Goal: Task Accomplishment & Management: Use online tool/utility

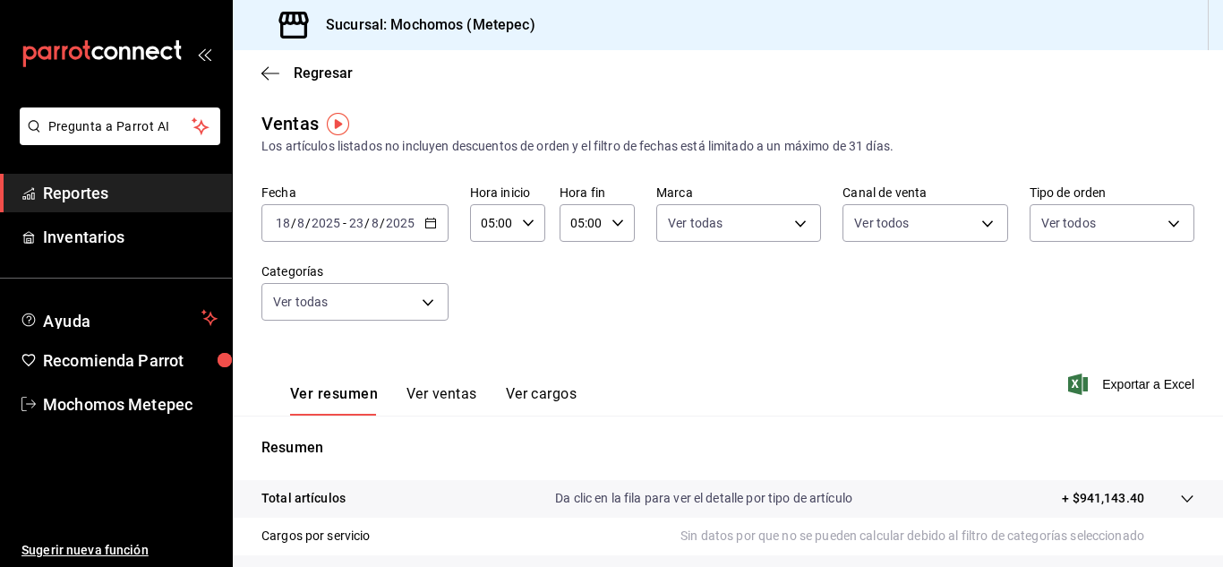
click at [429, 224] on icon "button" at bounding box center [430, 223] width 13 height 13
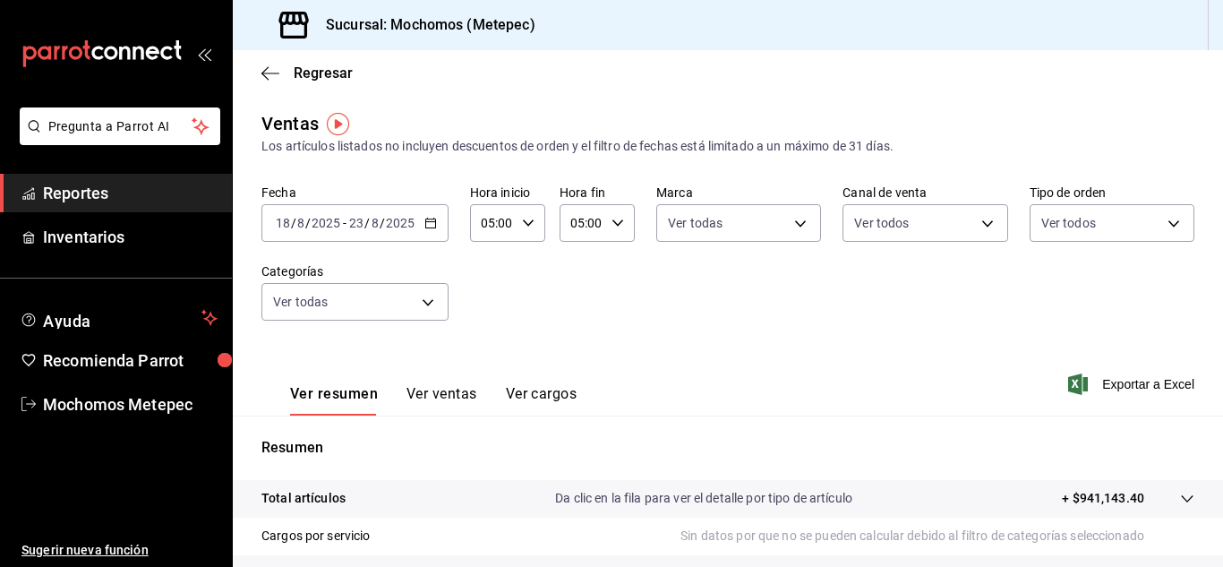
click at [431, 228] on \(Stroke\) "button" at bounding box center [430, 223] width 11 height 10
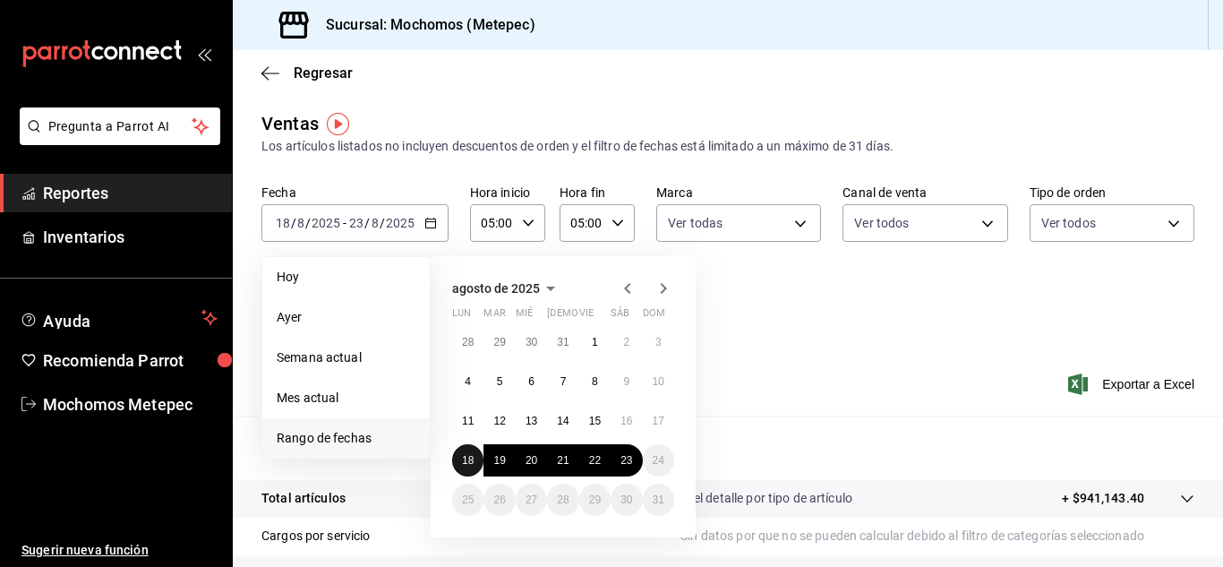
click at [474, 454] on abbr "18" at bounding box center [468, 460] width 12 height 13
click at [633, 461] on button "23" at bounding box center [626, 460] width 31 height 32
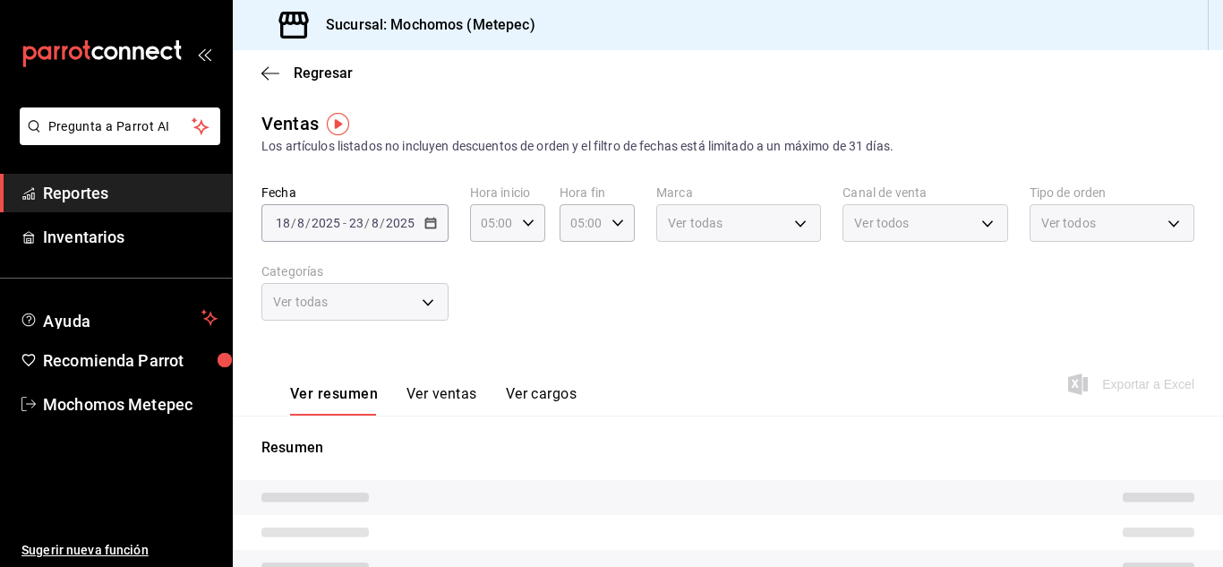
click at [748, 226] on div "Ver todas" at bounding box center [738, 223] width 165 height 38
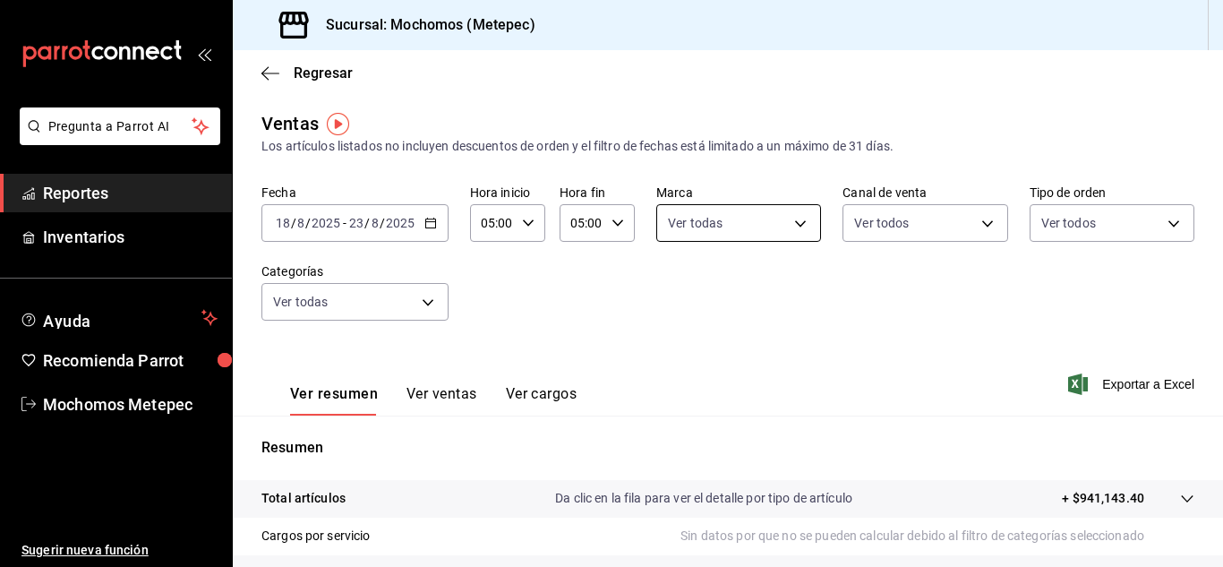
click at [748, 226] on body "Pregunta a Parrot AI Reportes Inventarios Ayuda Recomienda Parrot Mochomos Mete…" at bounding box center [611, 283] width 1223 height 567
click at [896, 283] on div at bounding box center [611, 283] width 1223 height 567
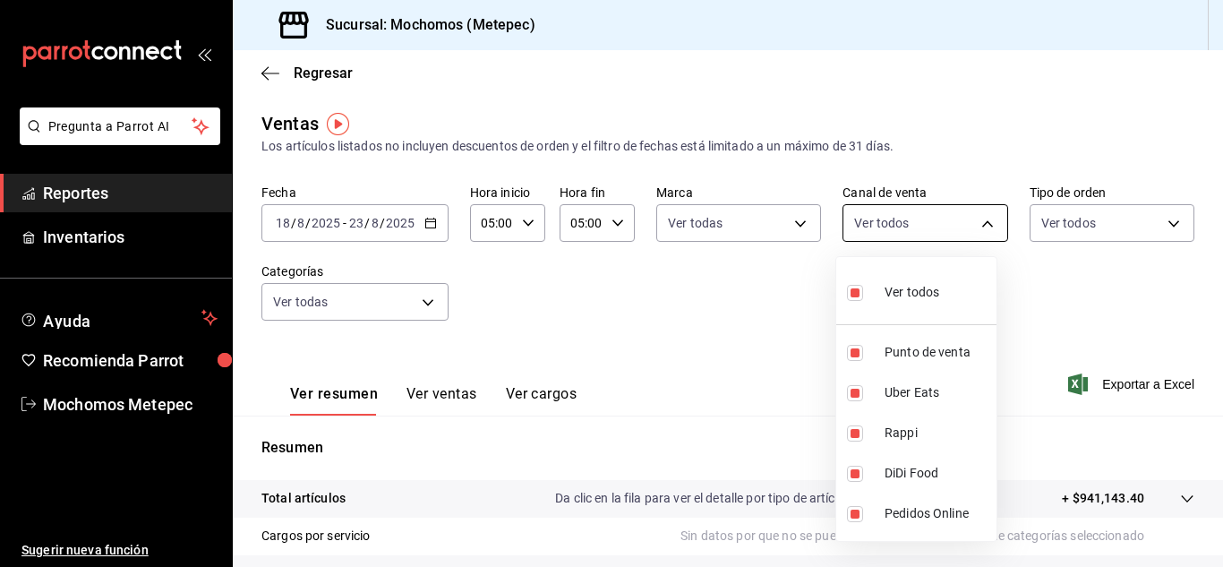
click at [918, 226] on body "Pregunta a Parrot AI Reportes Inventarios Ayuda Recomienda Parrot Mochomos Mete…" at bounding box center [611, 283] width 1223 height 567
click at [864, 289] on label at bounding box center [858, 292] width 23 height 26
click at [863, 289] on input "checkbox" at bounding box center [855, 293] width 16 height 16
checkbox input "true"
type input "PARROT,UBER_EATS,RAPPI,DIDI_FOOD,ONLINE"
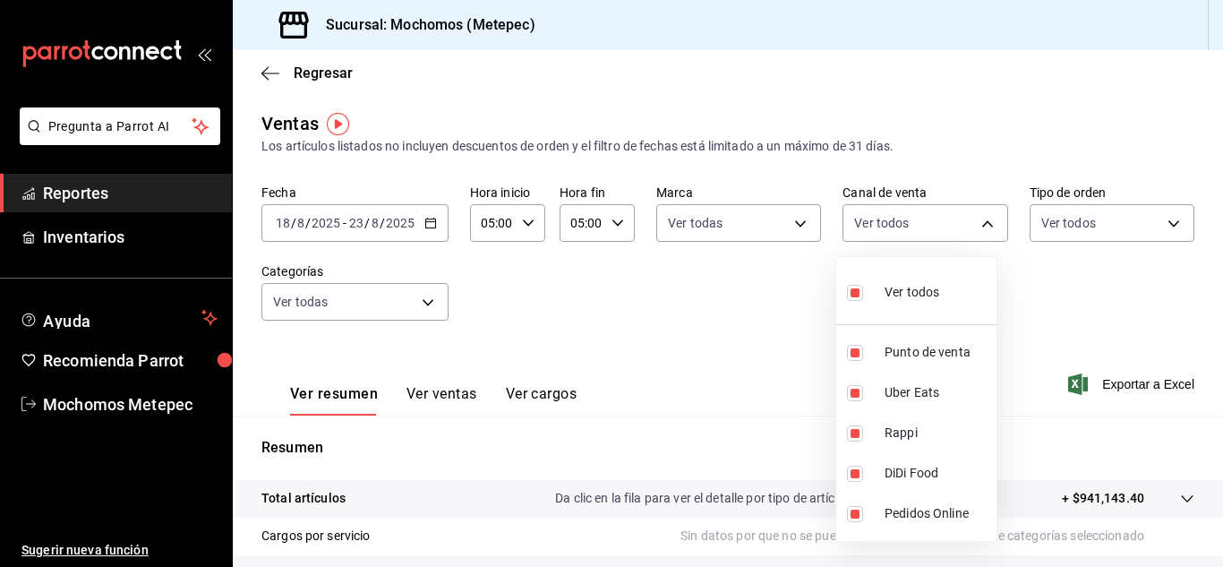
checkbox input "true"
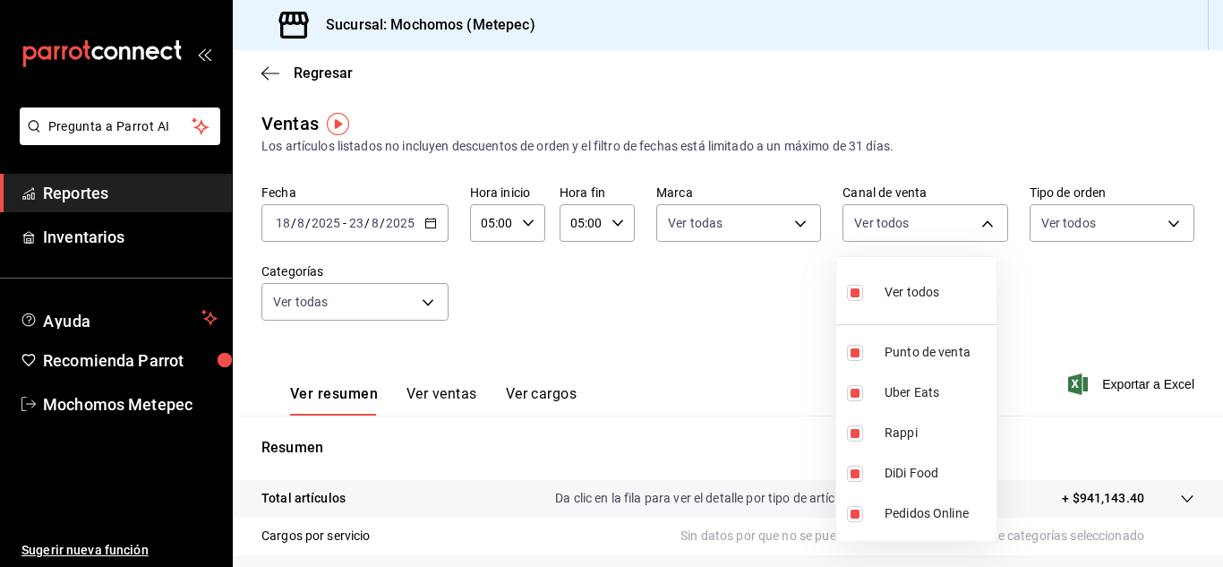
click at [980, 288] on li "Ver todos" at bounding box center [916, 290] width 160 height 53
checkbox input "false"
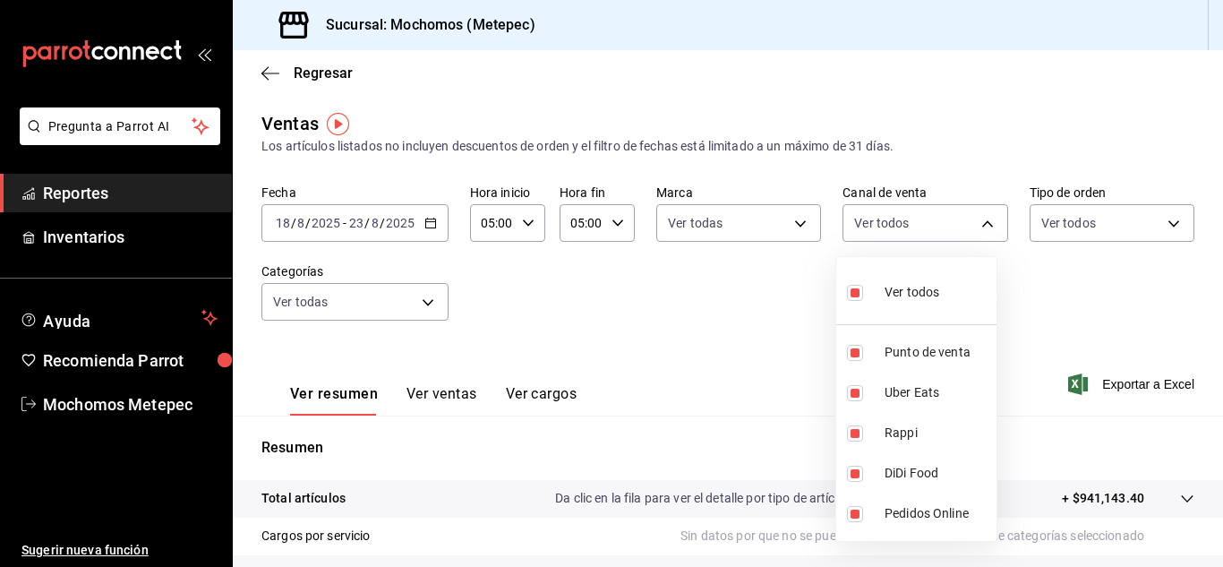
checkbox input "false"
click at [980, 288] on li "Ver todos" at bounding box center [916, 290] width 160 height 53
type input "PARROT,UBER_EATS,RAPPI,DIDI_FOOD,ONLINE"
checkbox input "true"
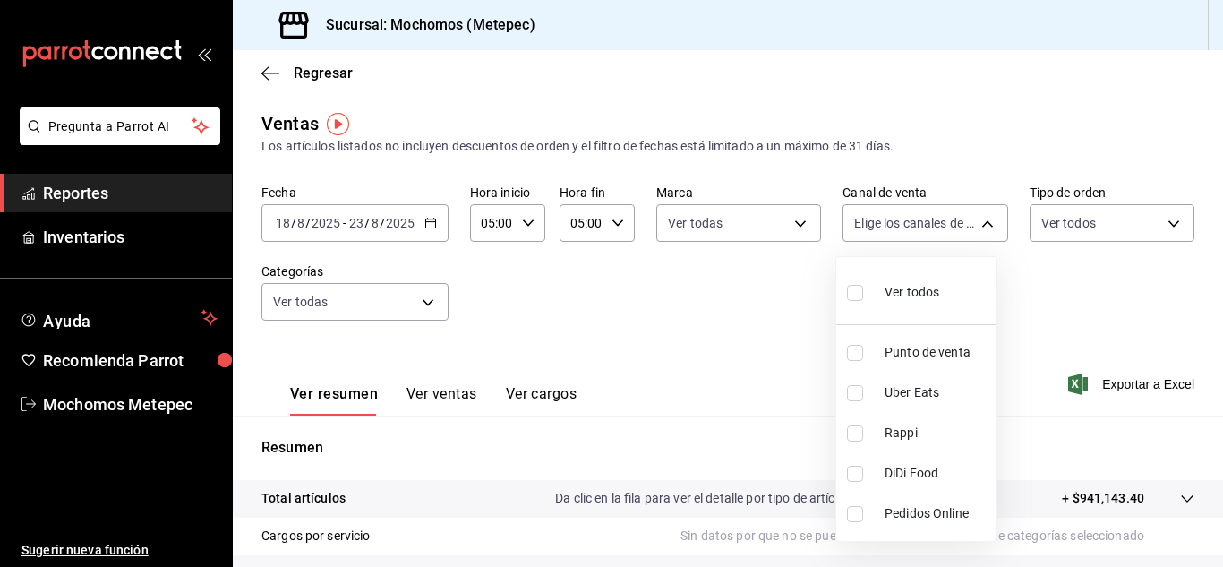
checkbox input "true"
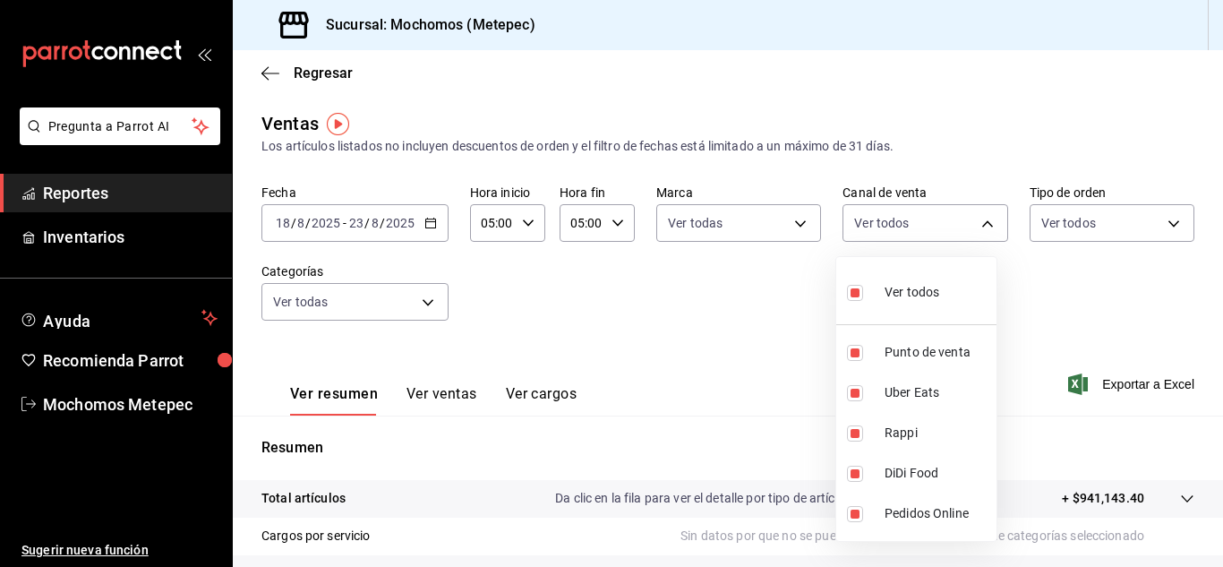
click at [980, 288] on ul "Ver todos Punto de venta Uber Eats Rappi DiDi Food Pedidos Online" at bounding box center [916, 399] width 160 height 284
click at [1081, 291] on div at bounding box center [611, 283] width 1223 height 567
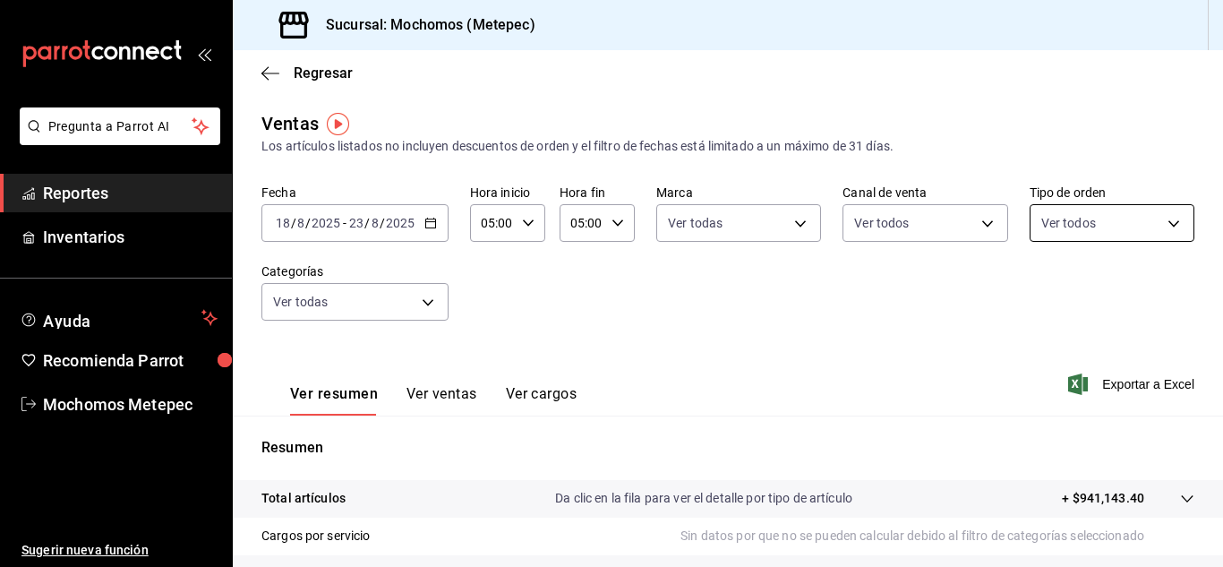
click at [1151, 223] on body "Pregunta a Parrot AI Reportes Inventarios Ayuda Recomienda Parrot Mochomos Mete…" at bounding box center [611, 283] width 1223 height 567
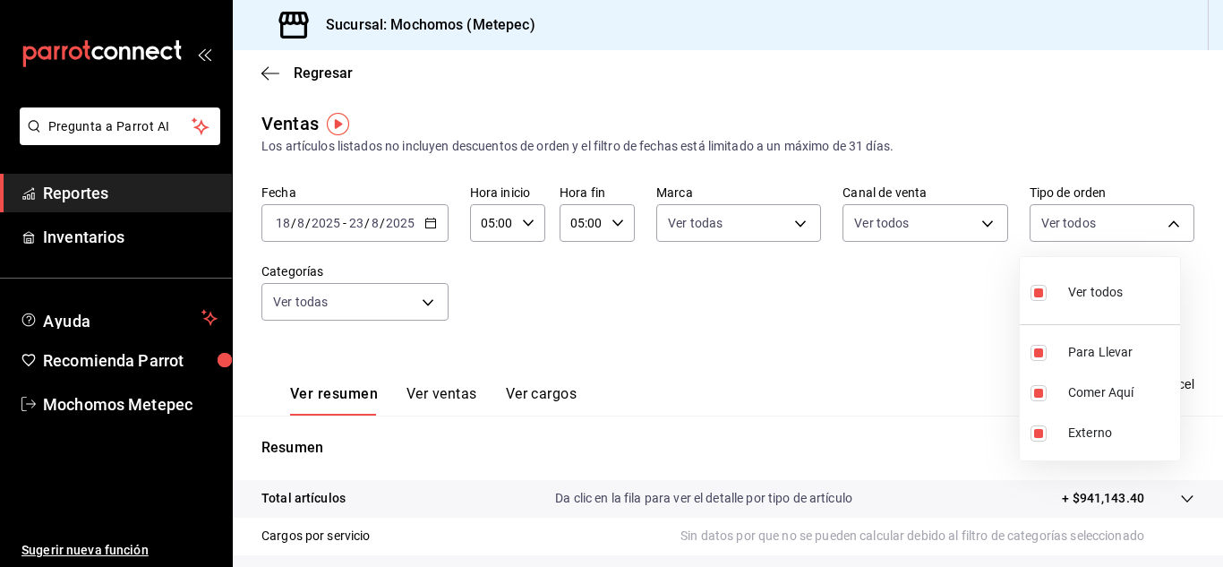
click at [1046, 288] on input "checkbox" at bounding box center [1039, 293] width 16 height 16
checkbox input "false"
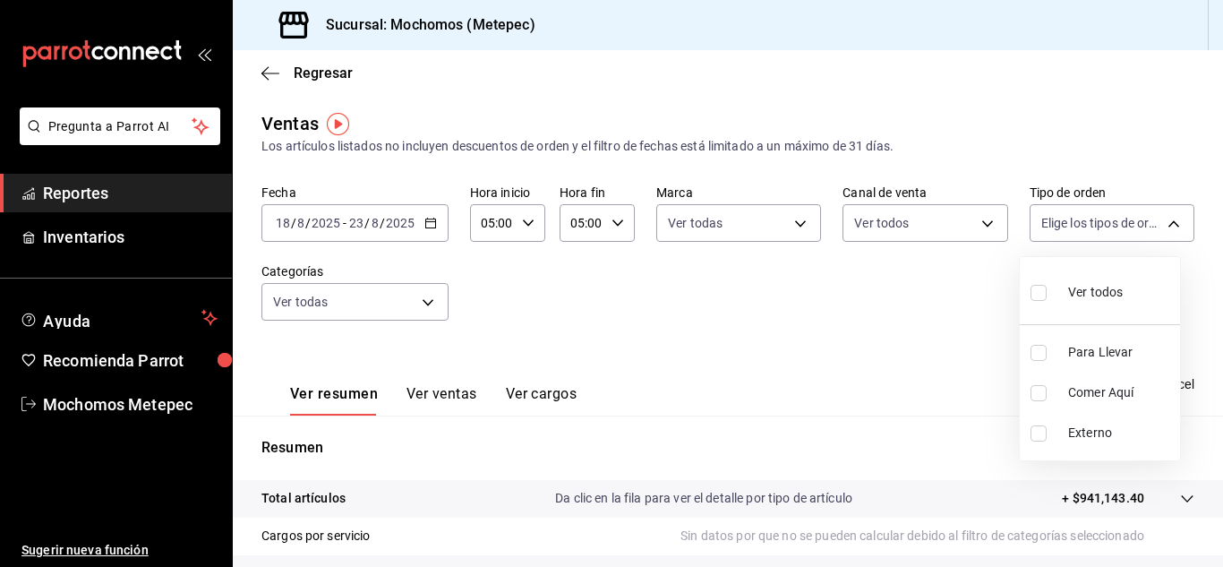
click at [1046, 288] on input "checkbox" at bounding box center [1039, 293] width 16 height 16
checkbox input "true"
type input "3a236ed8-2e24-47ca-8e59-ead494492482,da8509e8-5fca-4f62-958e-973104937870,EXTER…"
checkbox input "true"
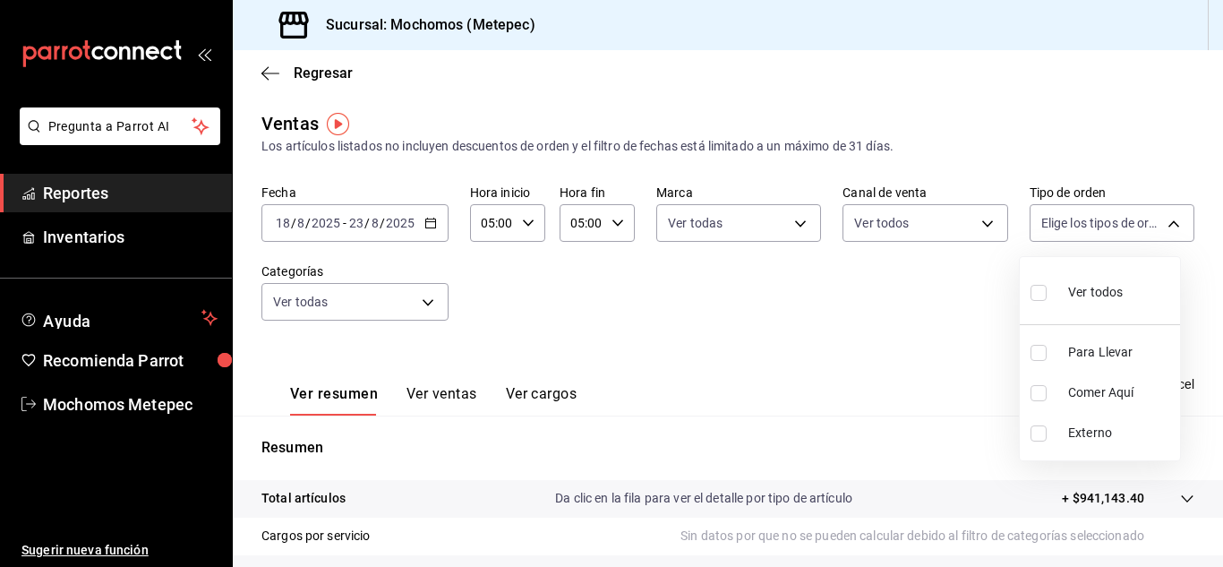
checkbox input "true"
click at [433, 303] on div at bounding box center [611, 283] width 1223 height 567
click at [433, 303] on body "Pregunta a Parrot AI Reportes Inventarios Ayuda Recomienda Parrot Mochomos Mete…" at bounding box center [611, 283] width 1223 height 567
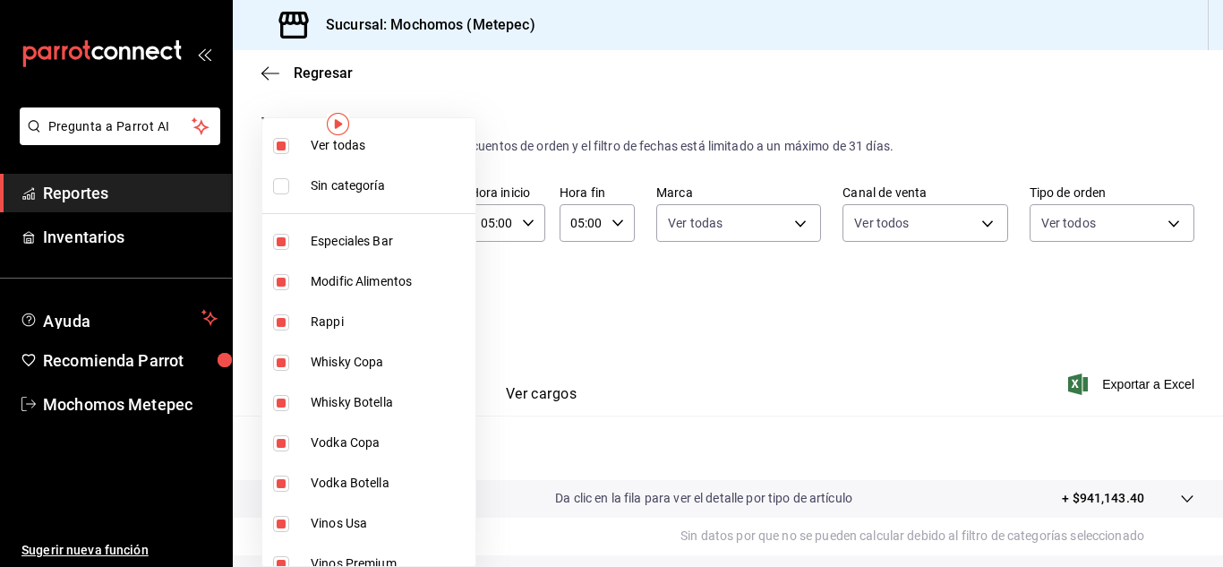
click at [275, 141] on input "checkbox" at bounding box center [281, 146] width 16 height 16
checkbox input "false"
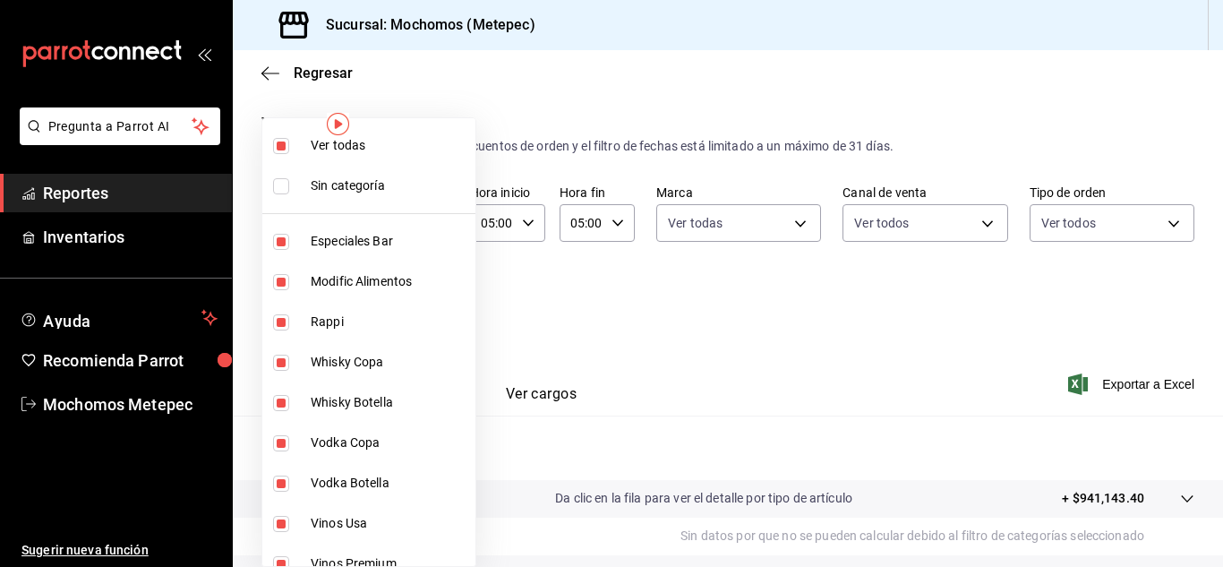
checkbox input "false"
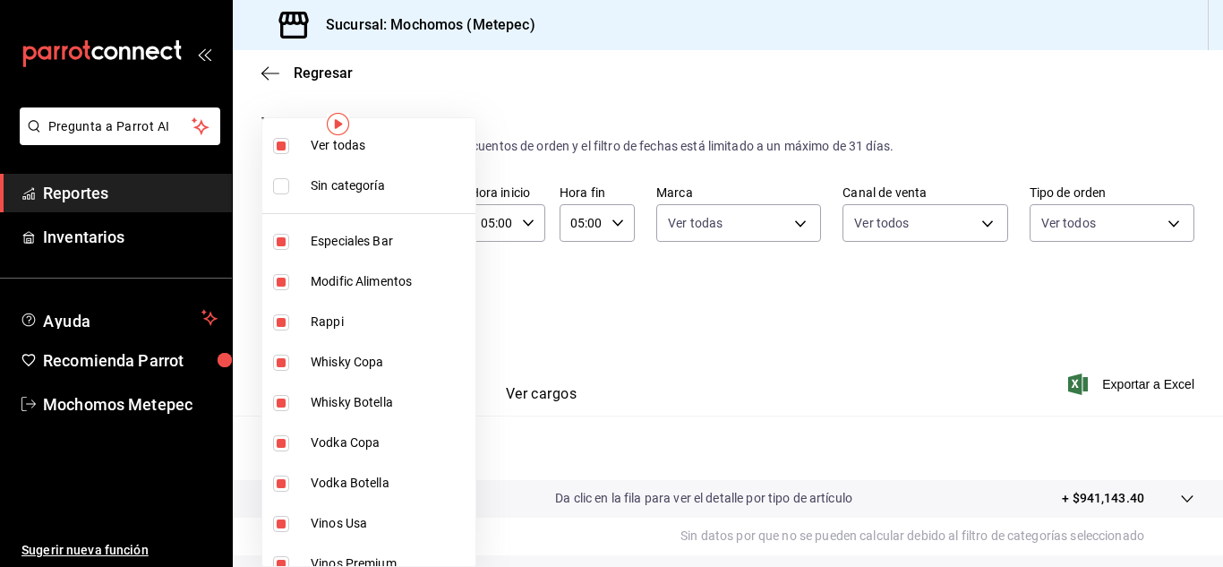
checkbox input "false"
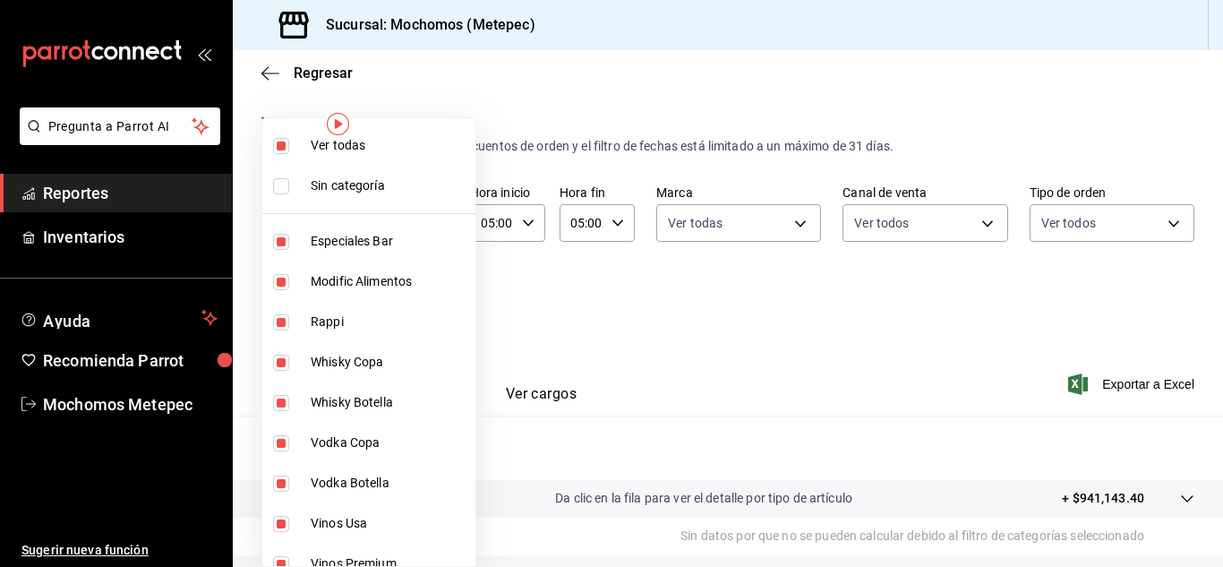
checkbox input "false"
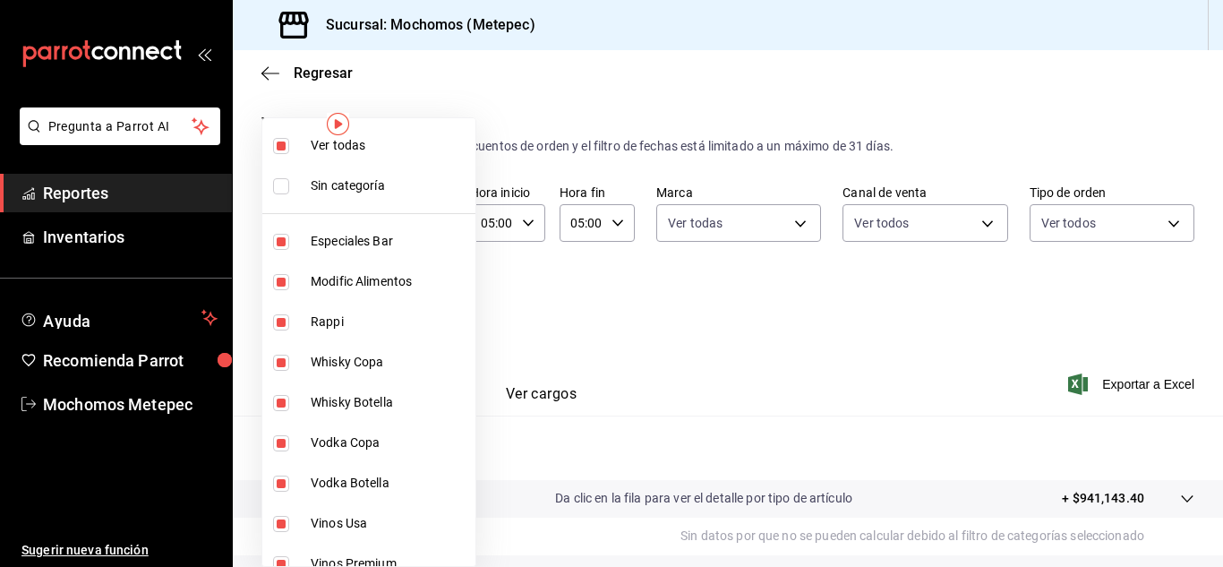
checkbox input "false"
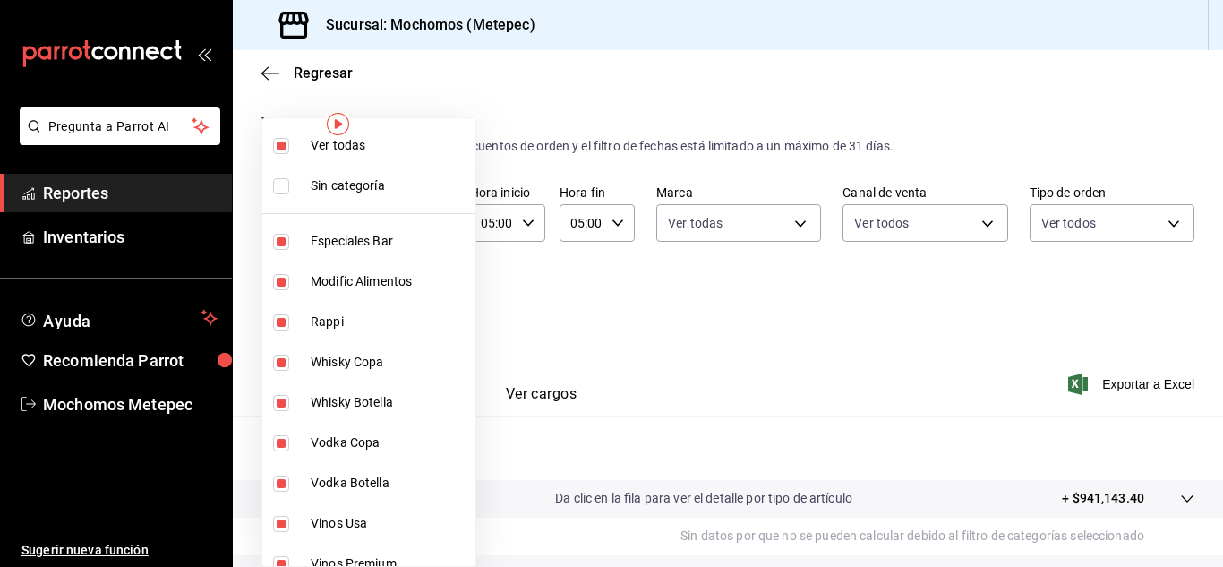
checkbox input "false"
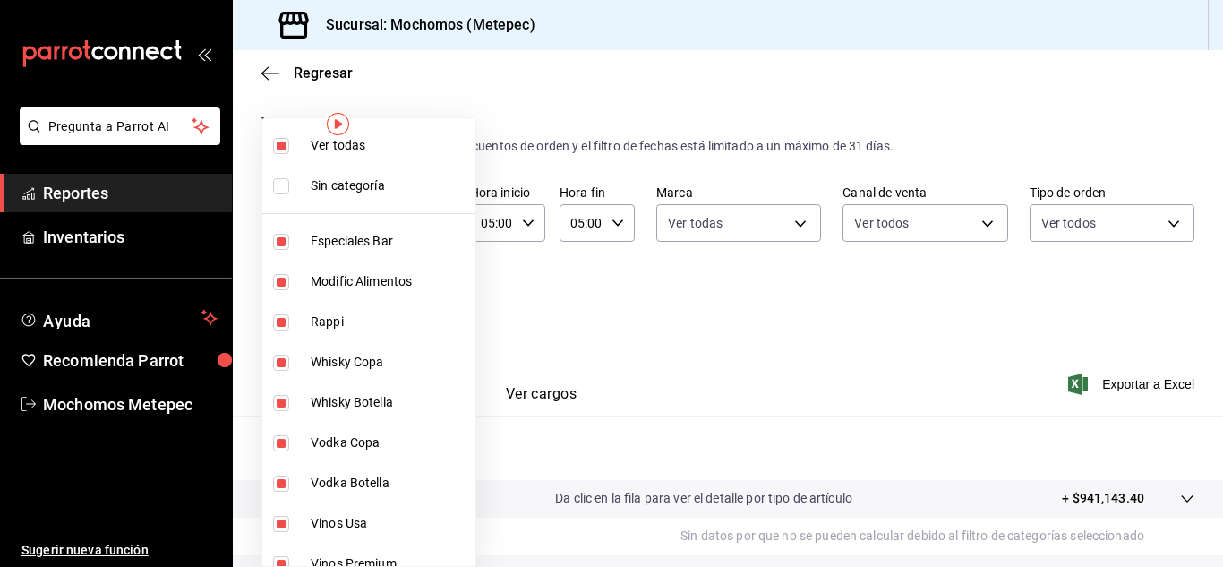
checkbox input "false"
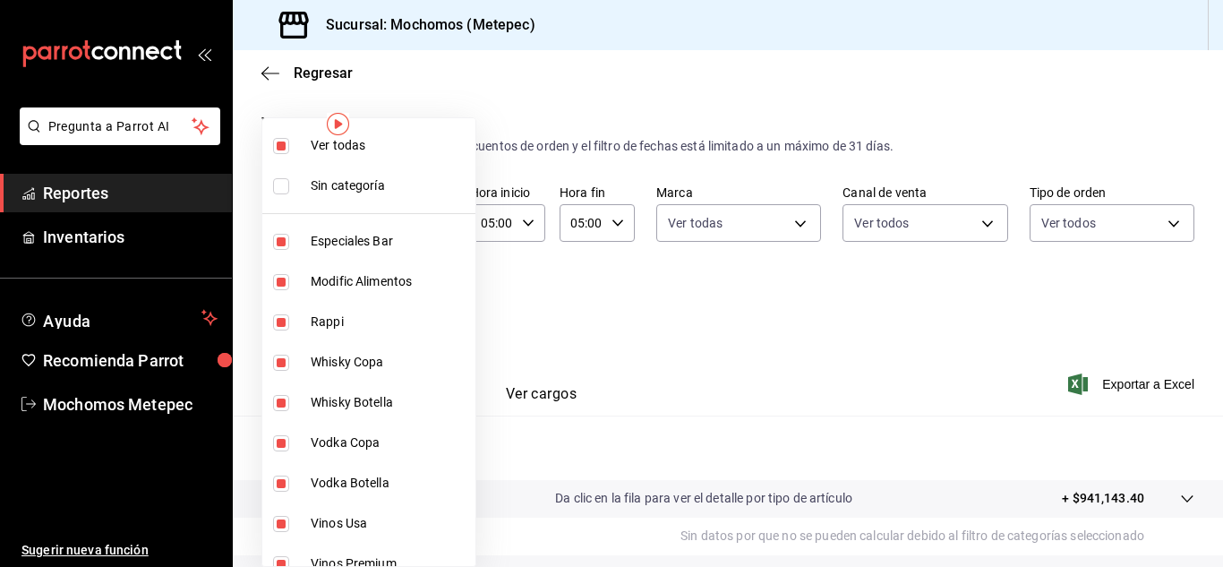
checkbox input "false"
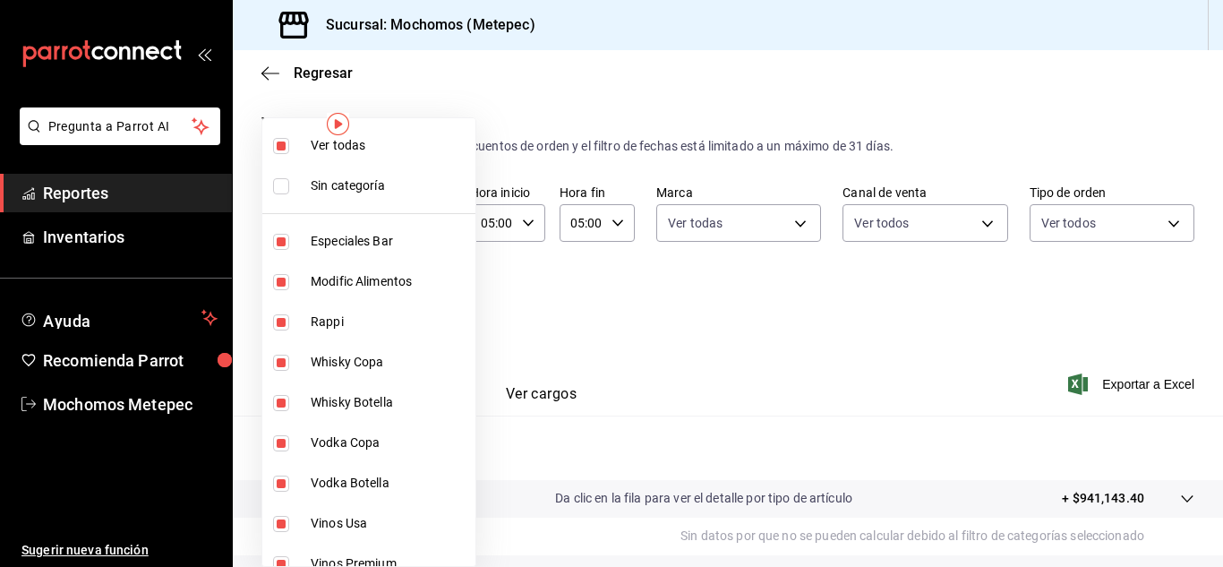
checkbox input "false"
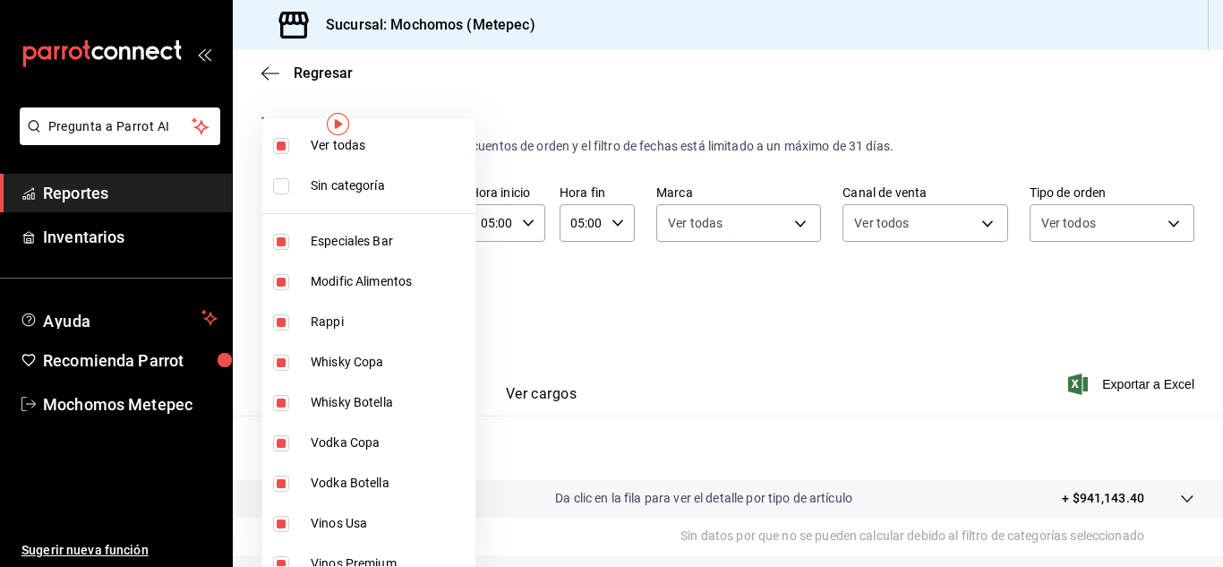
checkbox input "false"
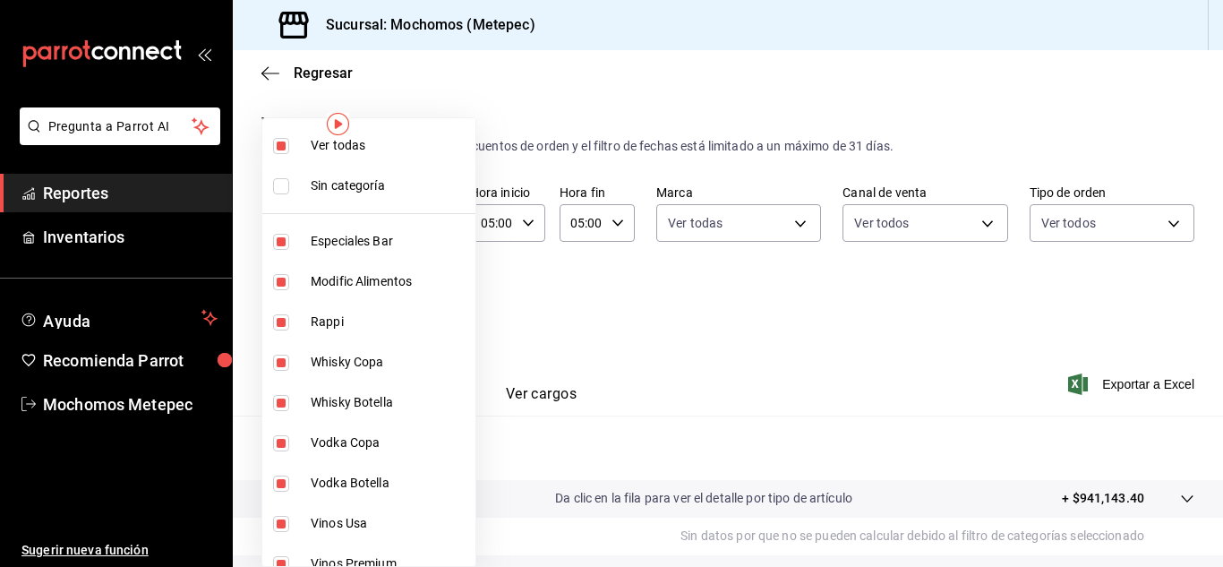
checkbox input "false"
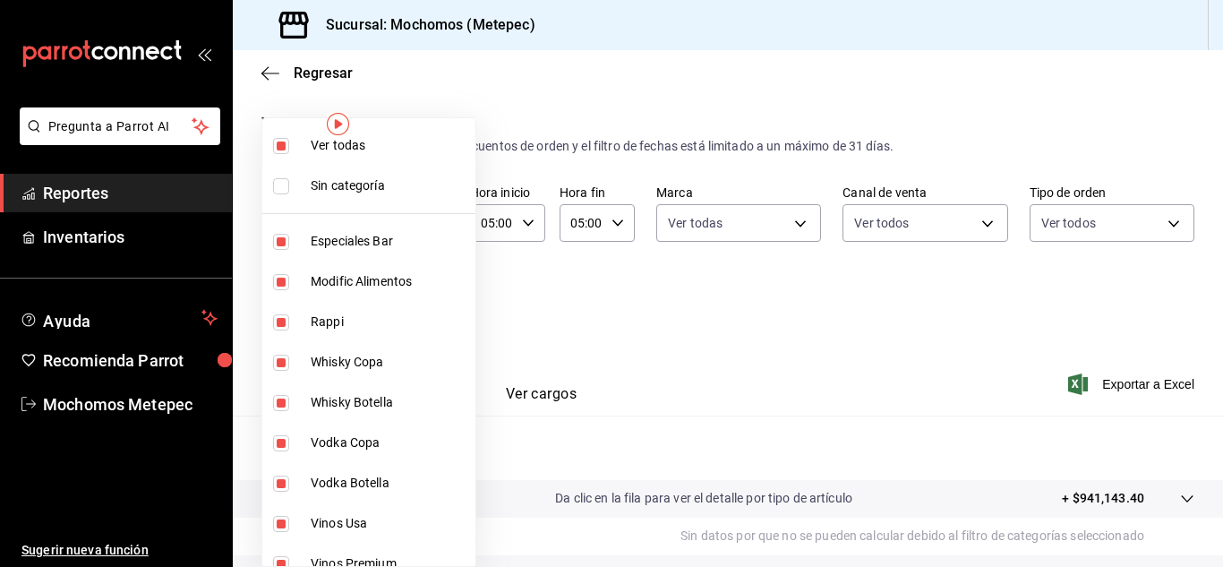
checkbox input "false"
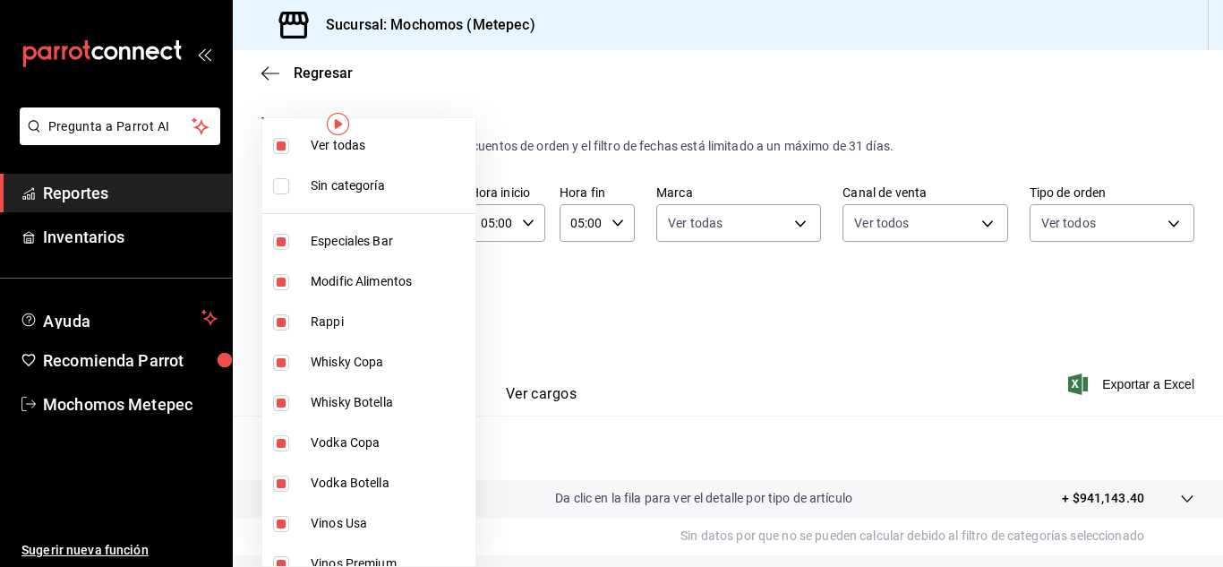
checkbox input "false"
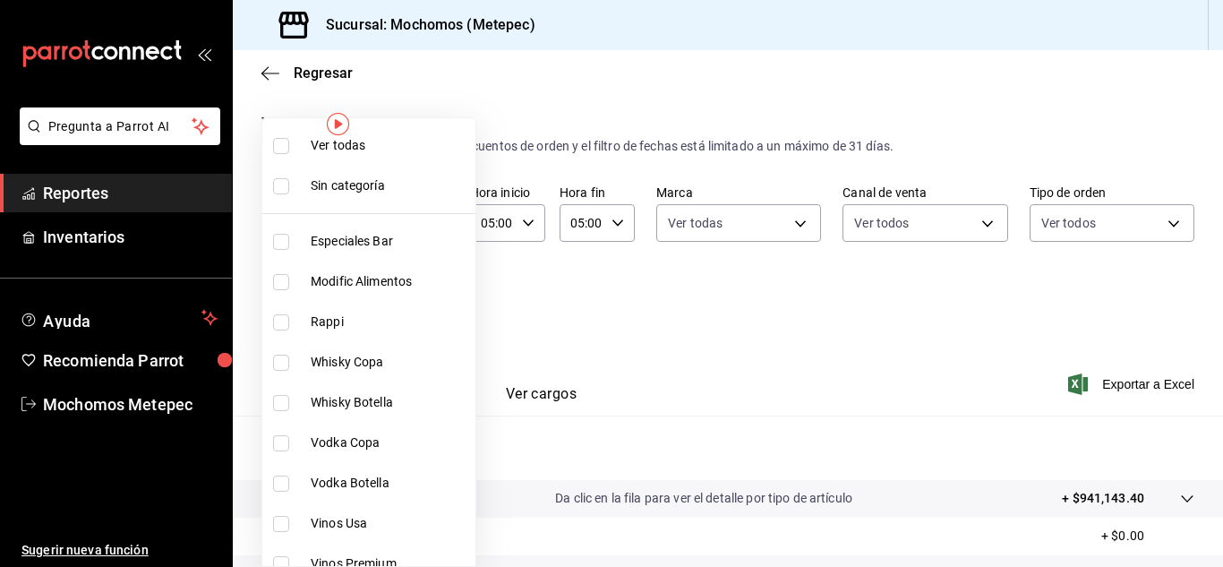
click at [275, 141] on input "checkbox" at bounding box center [281, 146] width 16 height 16
checkbox input "true"
type input "c9cbc288-c827-488d-81f5-370afefb1912,46081463-7037-4dd2-a9ab-e56ff6a8fa7c,bf958…"
checkbox input "true"
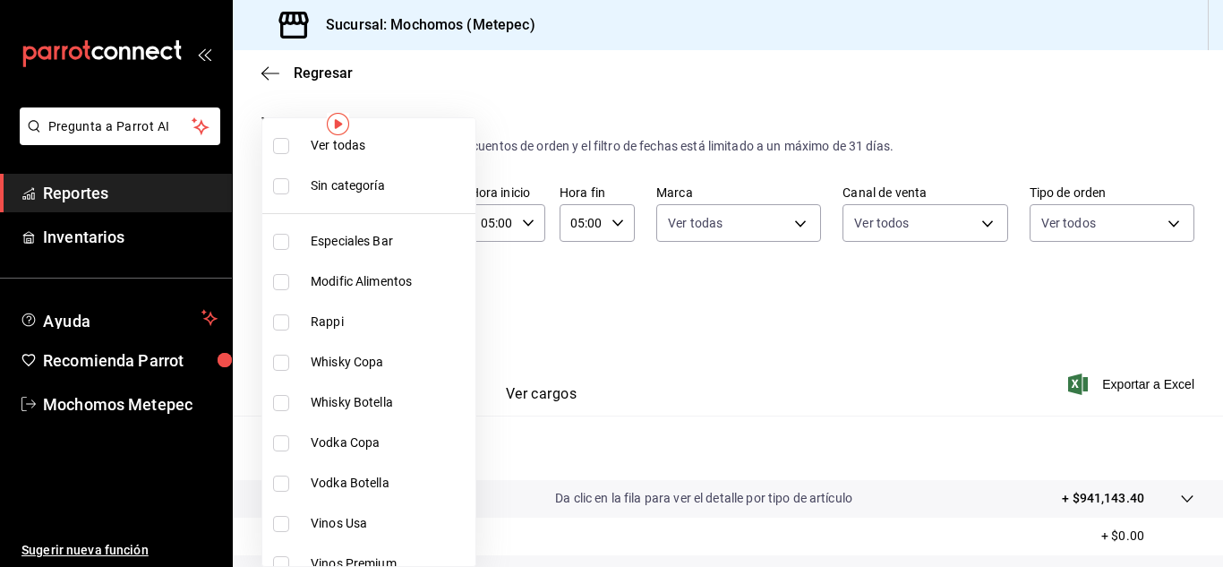
checkbox input "true"
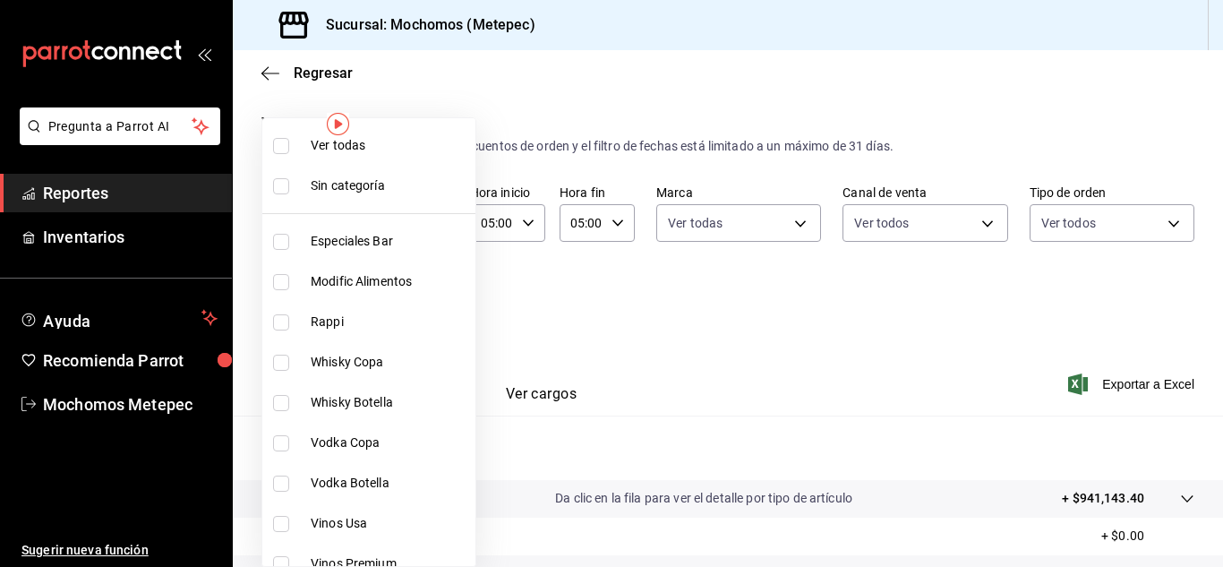
checkbox input "true"
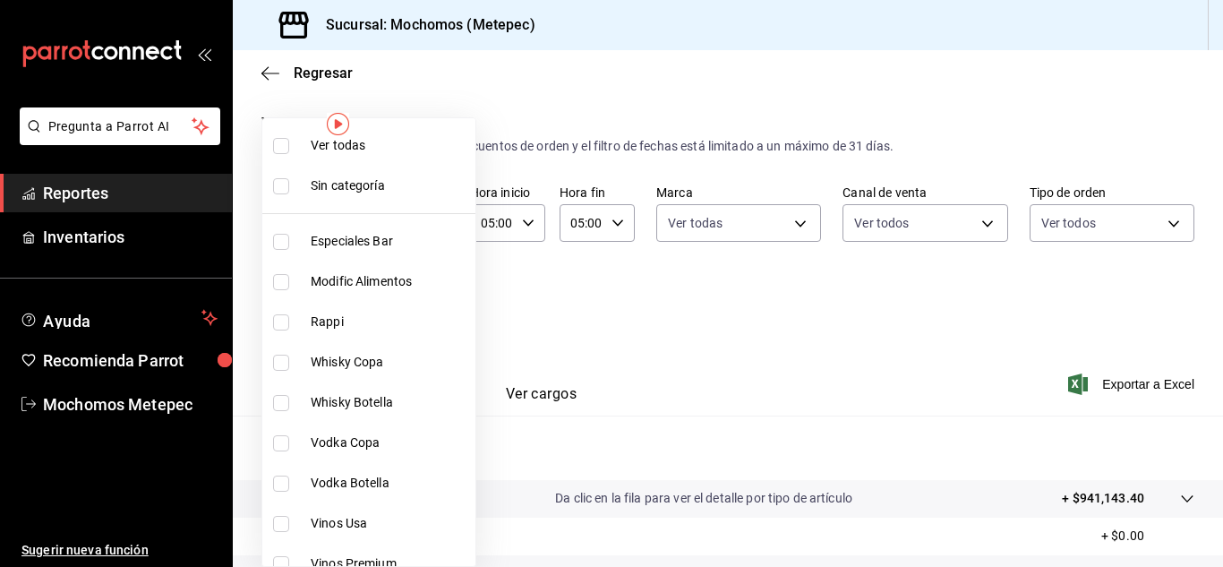
checkbox input "true"
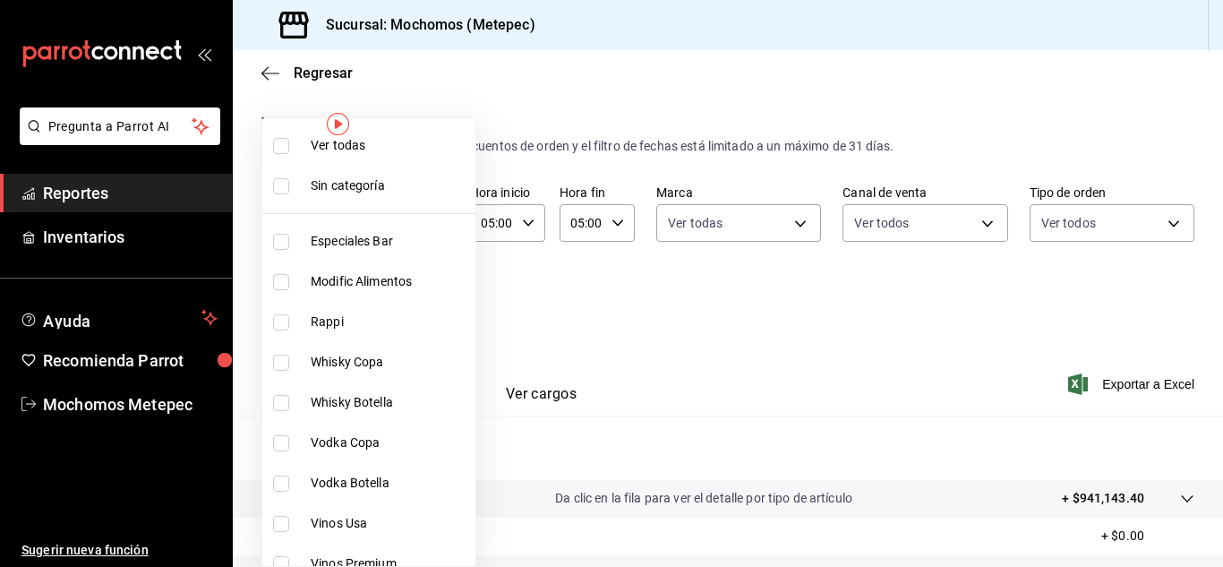
checkbox input "true"
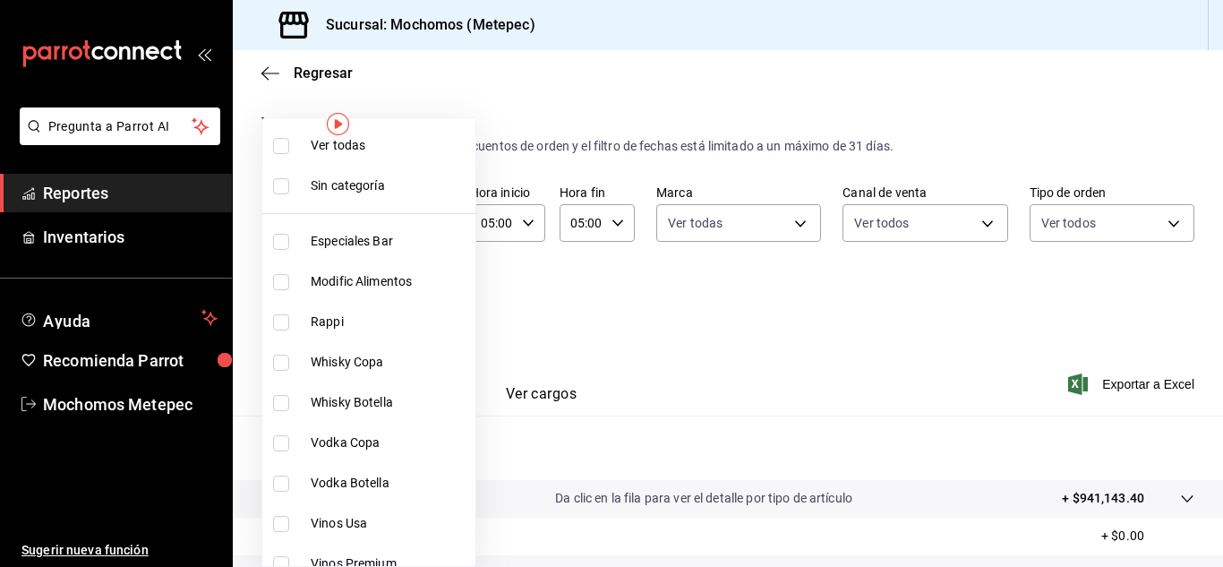
checkbox input "true"
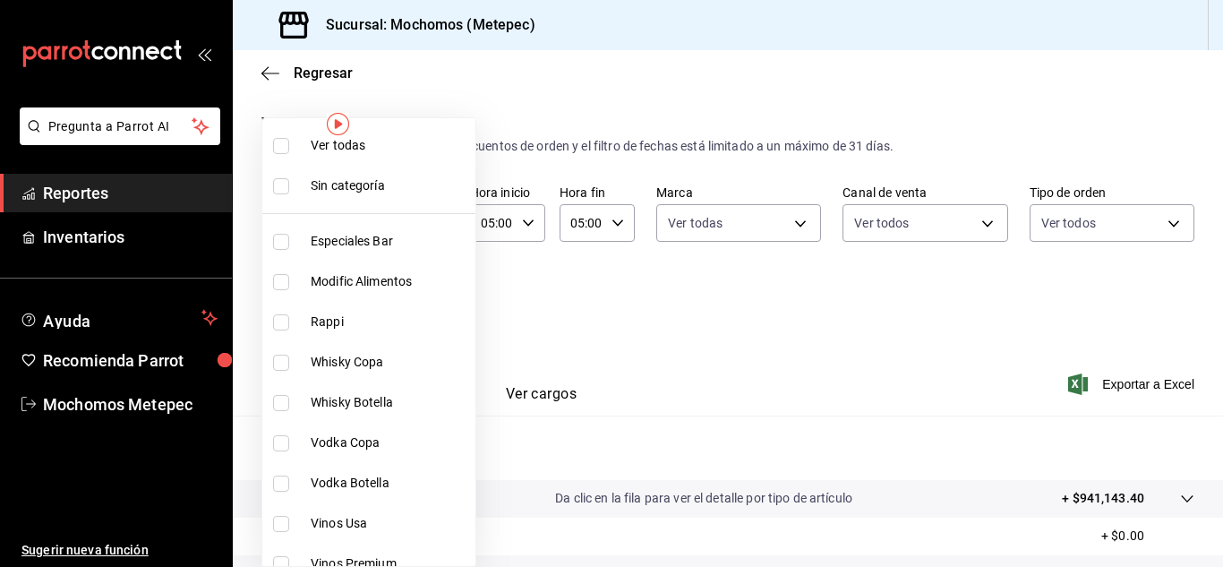
checkbox input "true"
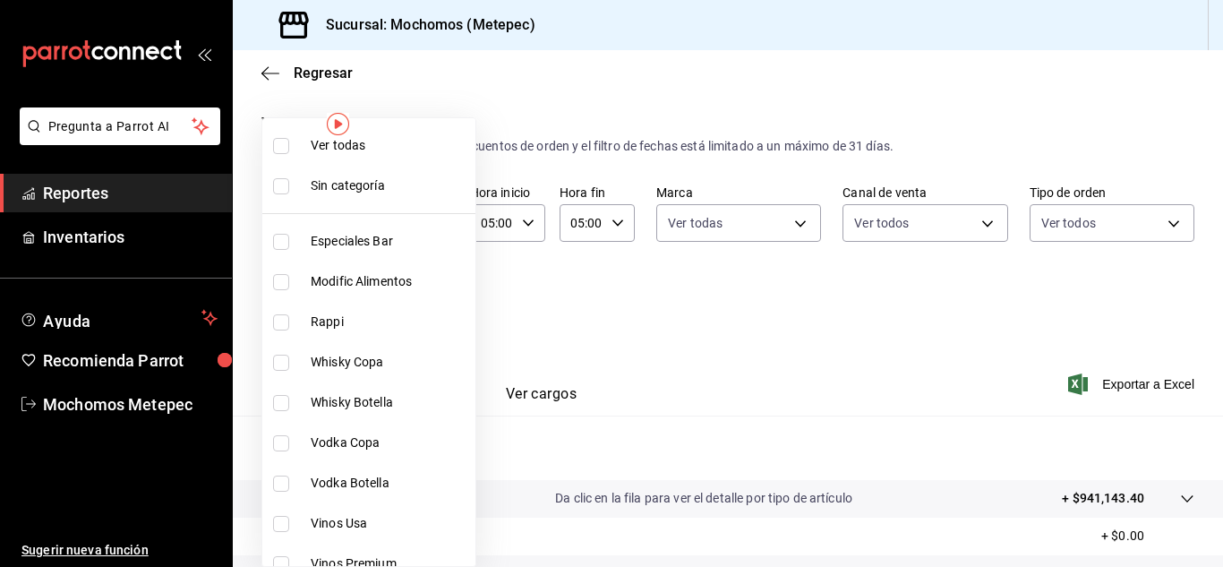
checkbox input "true"
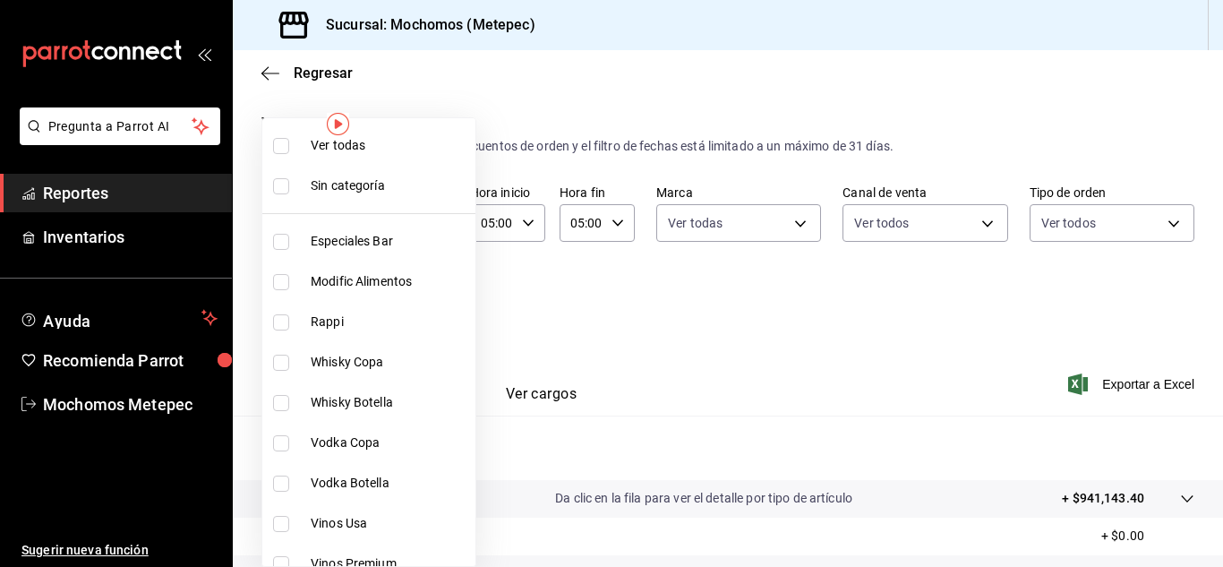
checkbox input "true"
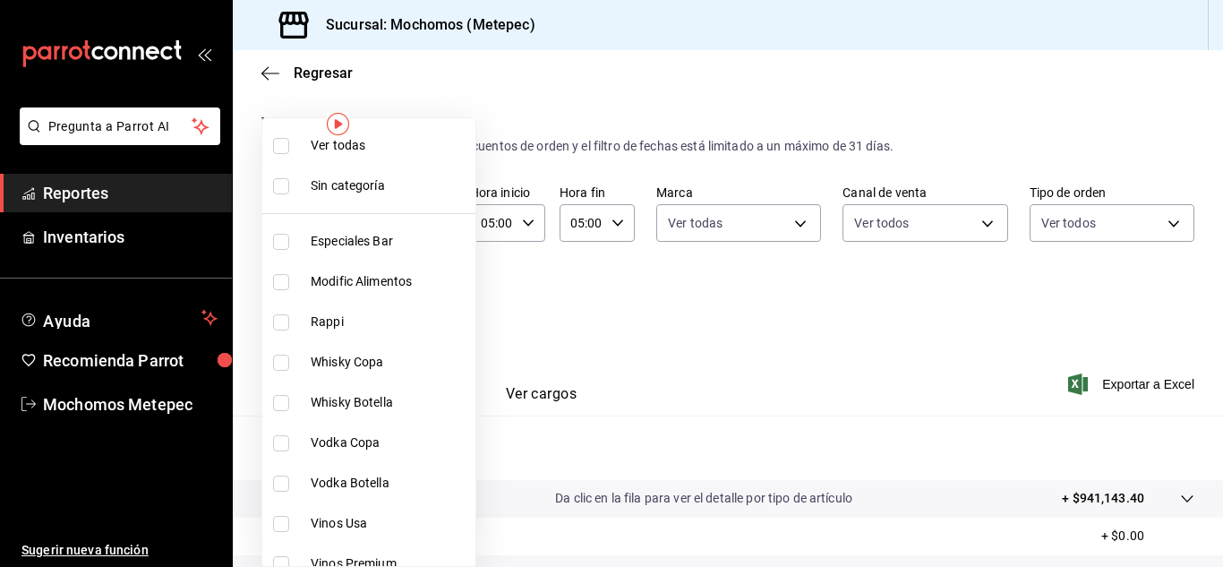
checkbox input "true"
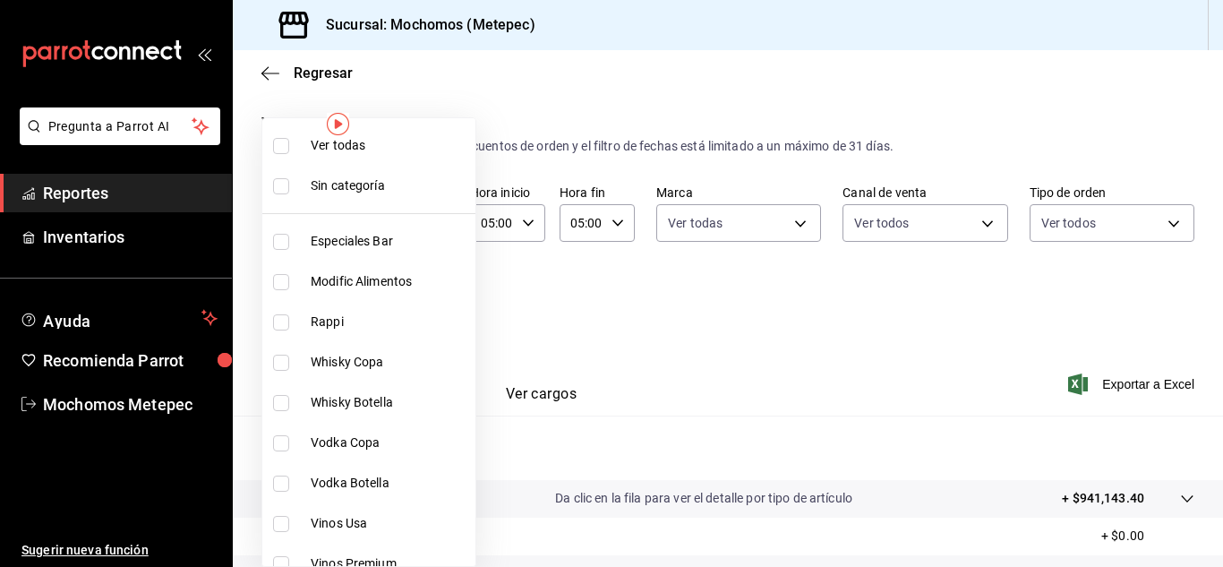
checkbox input "true"
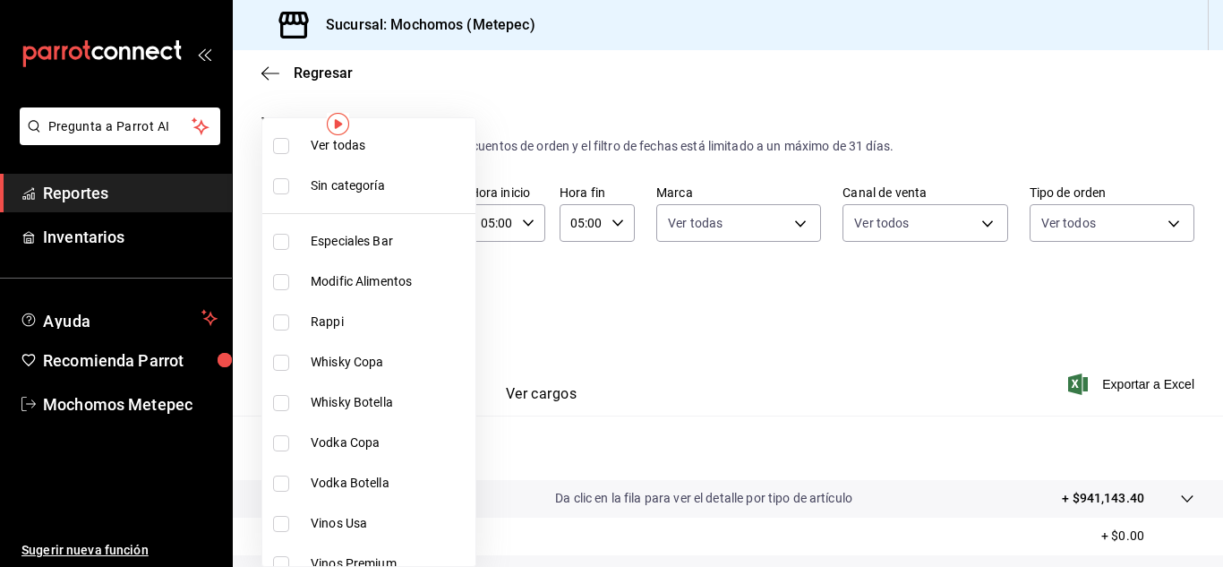
checkbox input "true"
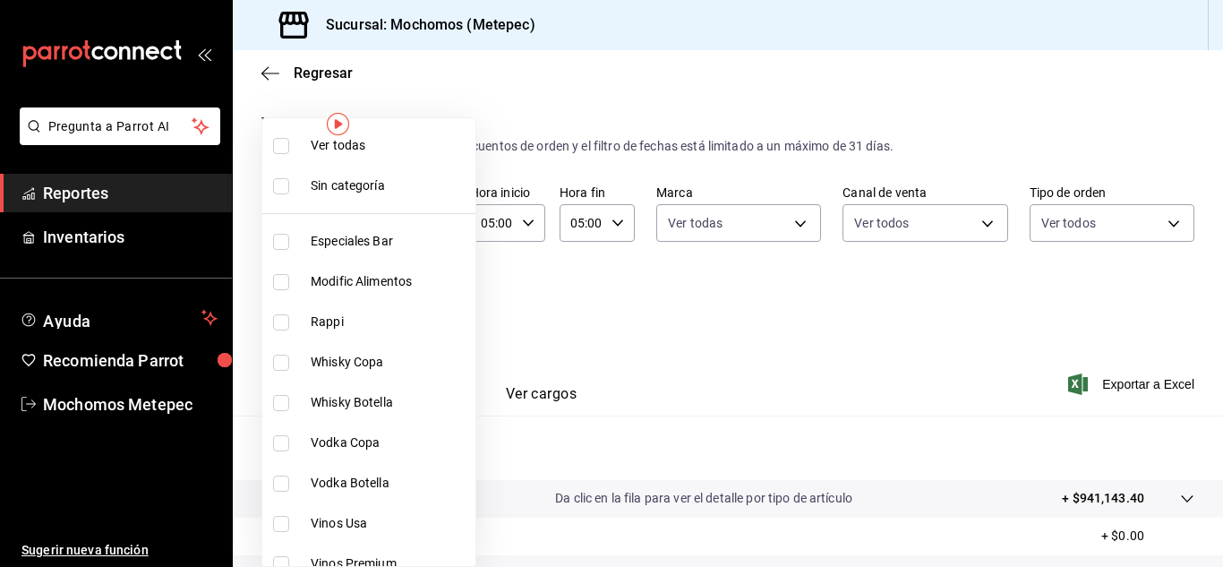
checkbox input "true"
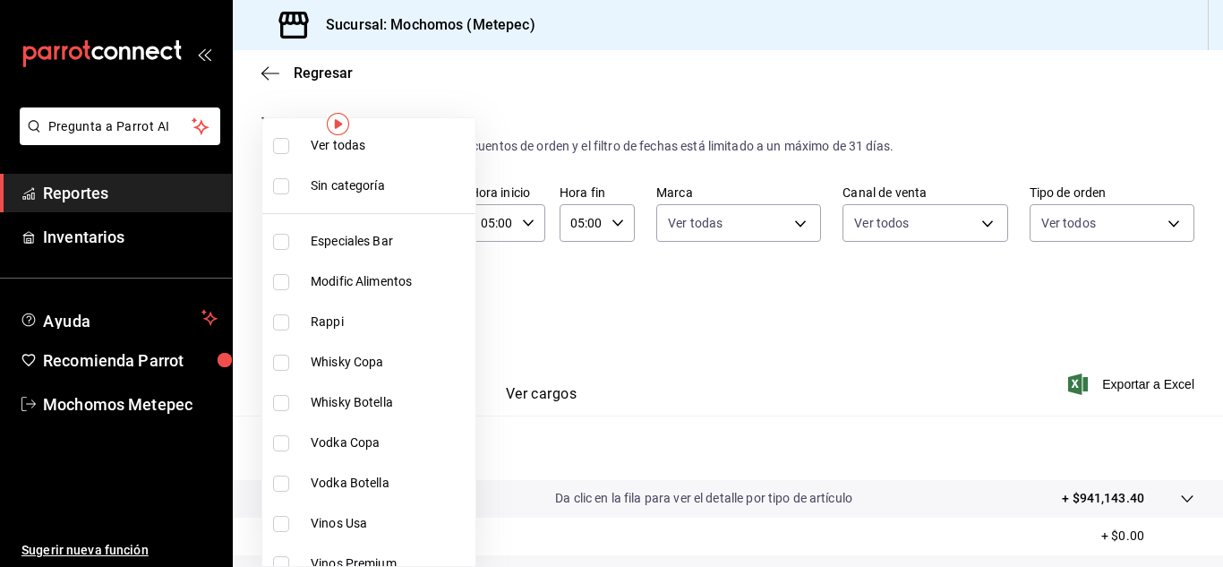
checkbox input "true"
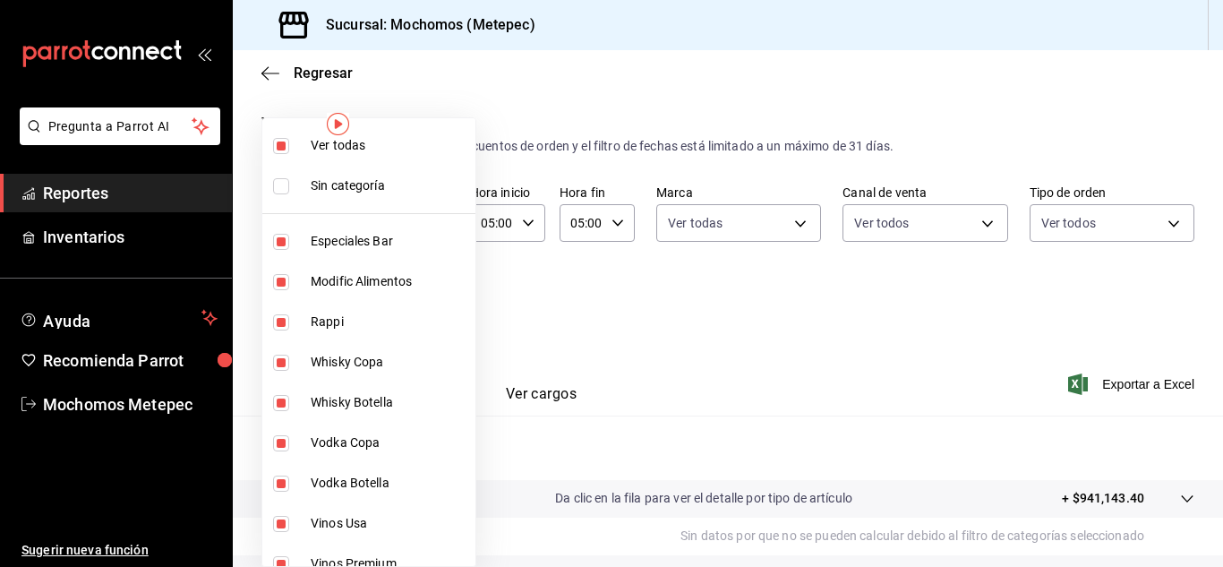
click at [839, 339] on div at bounding box center [611, 283] width 1223 height 567
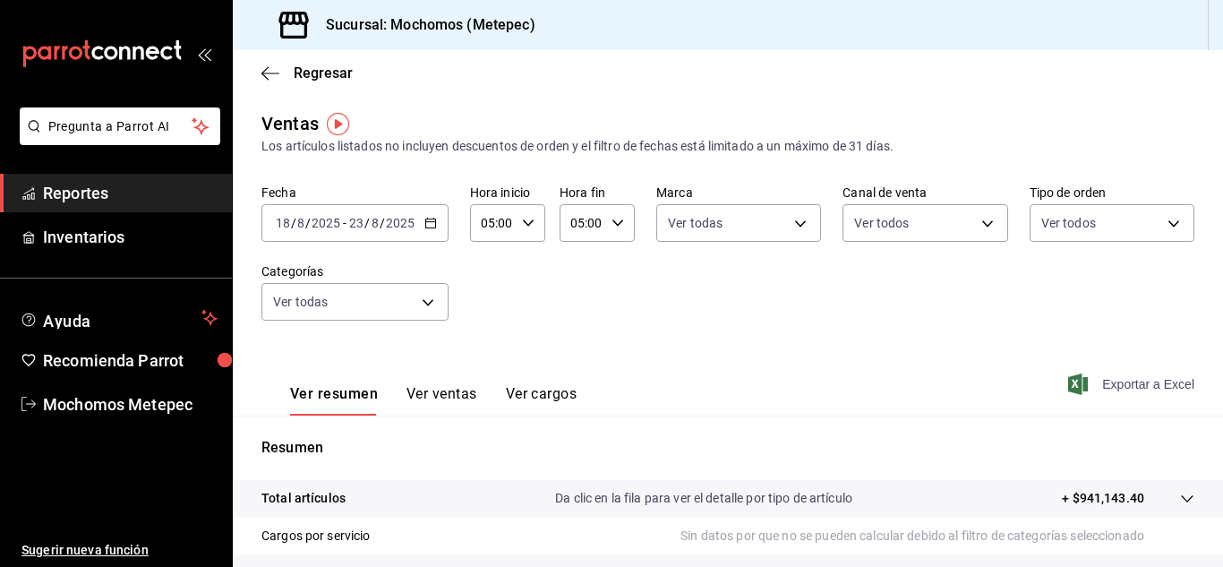
click at [1084, 387] on span "Exportar a Excel" at bounding box center [1133, 383] width 123 height 21
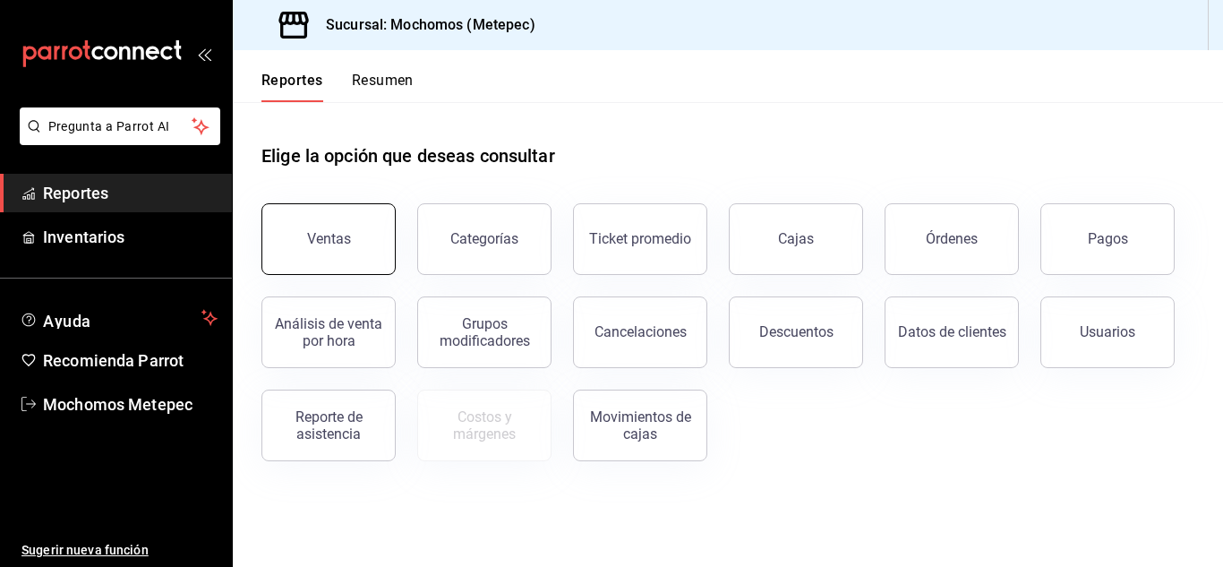
click at [306, 234] on button "Ventas" at bounding box center [328, 239] width 134 height 72
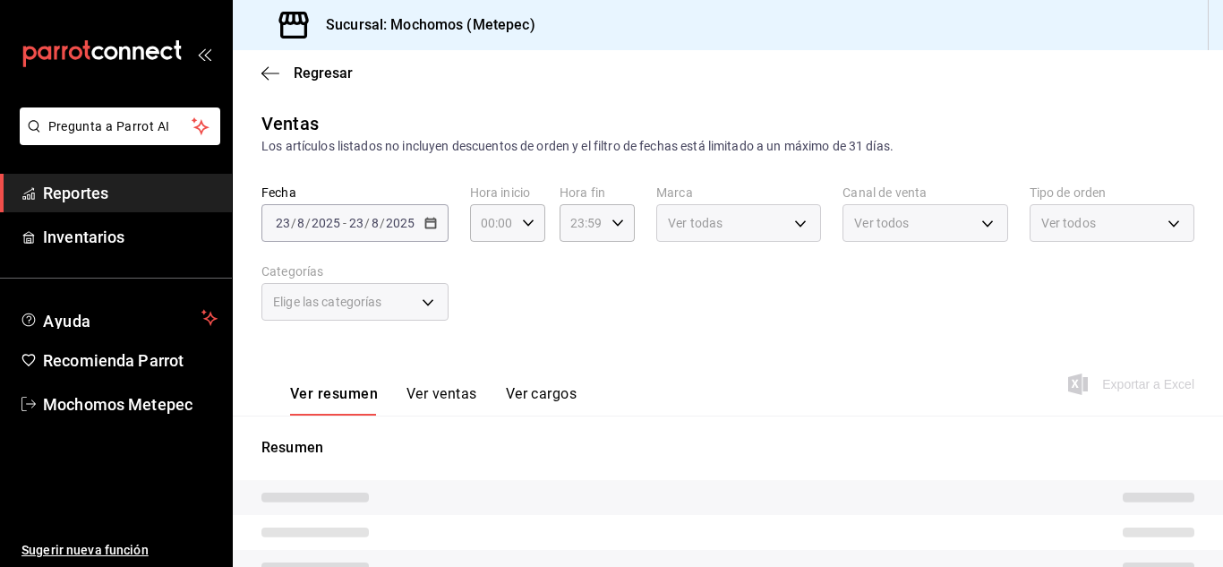
type input "05:00"
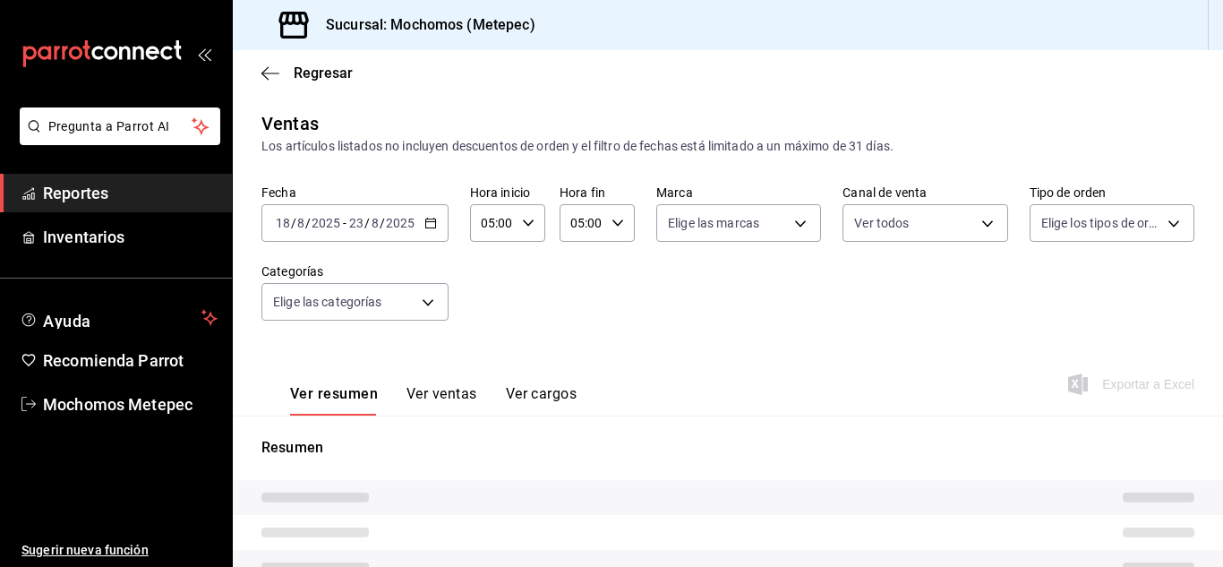
type input "PARROT,UBER_EATS,RAPPI,DIDI_FOOD,ONLINE"
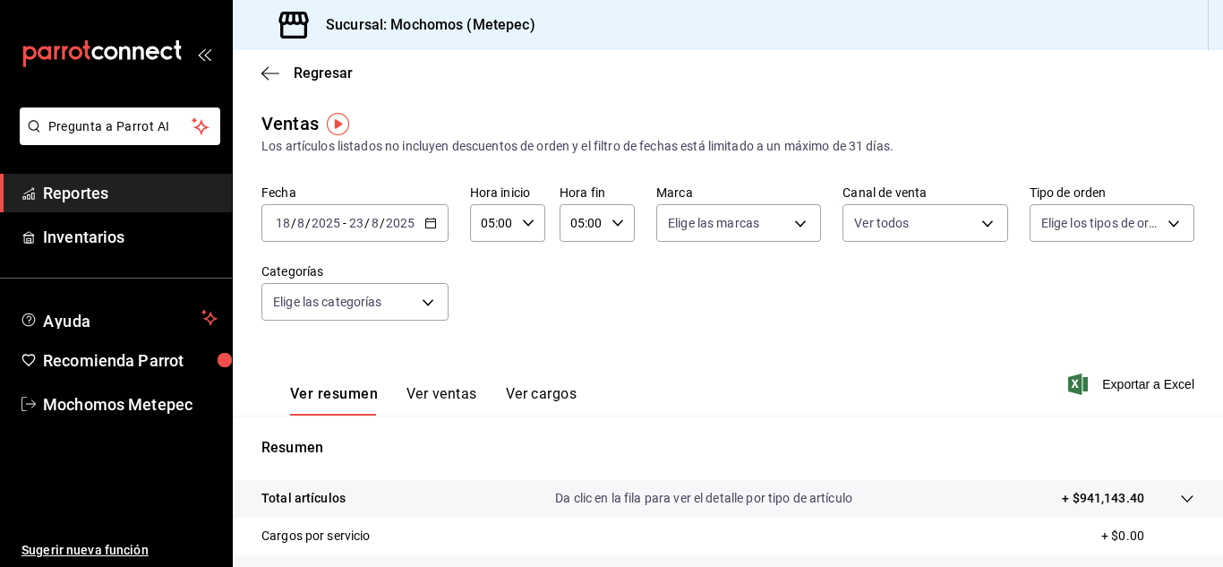
click at [426, 221] on icon "button" at bounding box center [430, 223] width 13 height 13
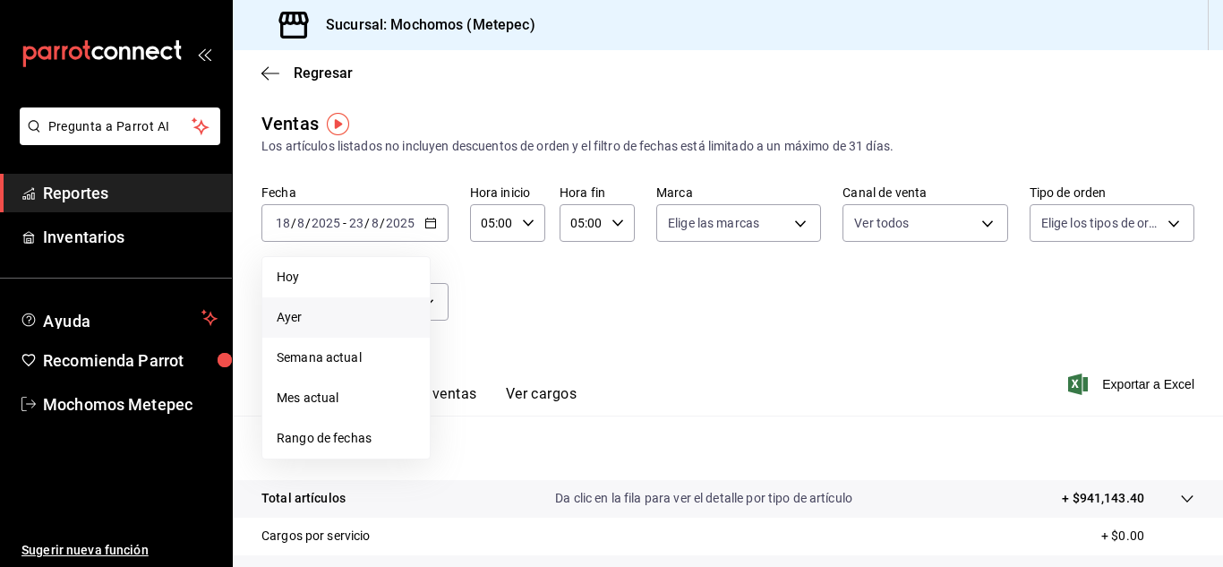
click at [293, 315] on span "Ayer" at bounding box center [346, 317] width 139 height 19
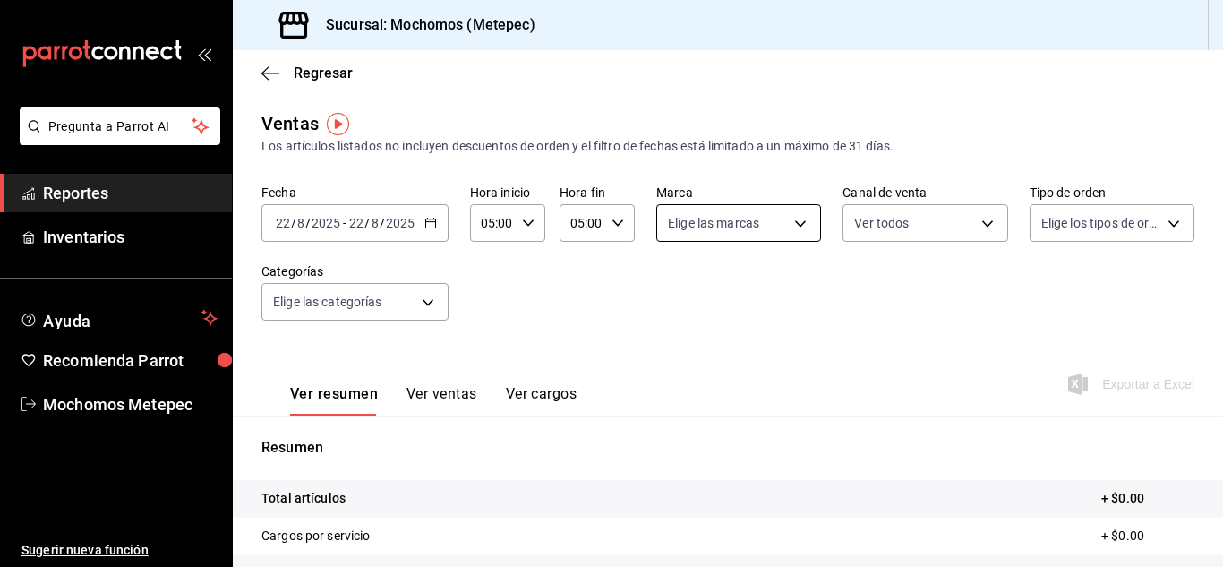
click at [798, 230] on body "Pregunta a Parrot AI Reportes Inventarios Ayuda Recomienda Parrot Mochomos Mete…" at bounding box center [611, 283] width 1223 height 567
click at [675, 296] on input "checkbox" at bounding box center [672, 293] width 16 height 16
checkbox input "true"
type input "2365f74e-aa6b-4392-bdf2-72765591bddf"
checkbox input "true"
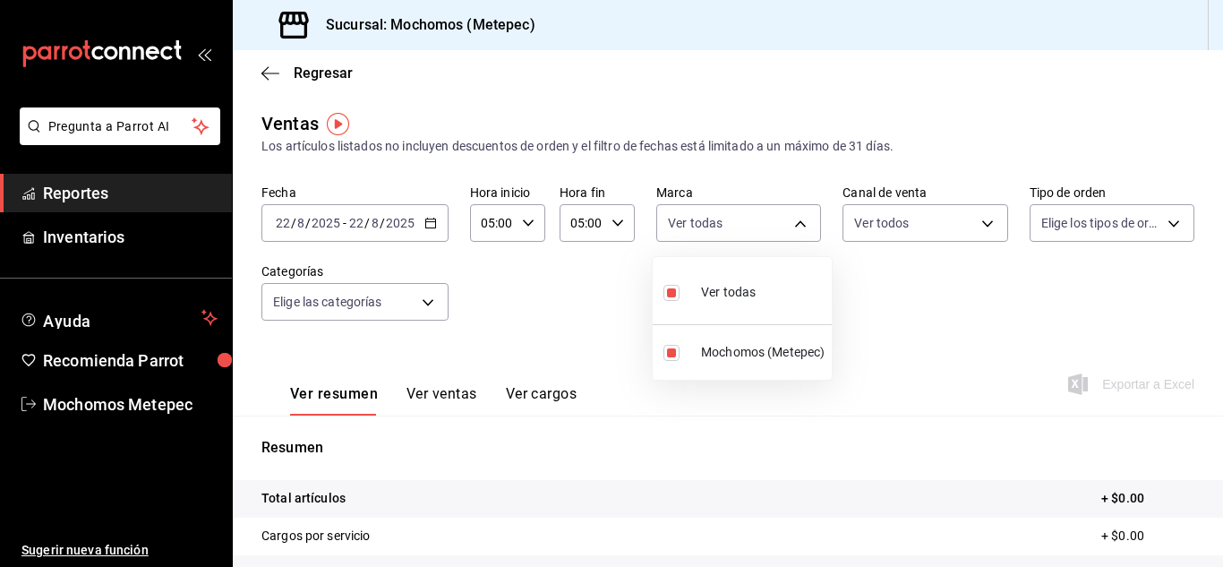
click at [939, 233] on div at bounding box center [611, 283] width 1223 height 567
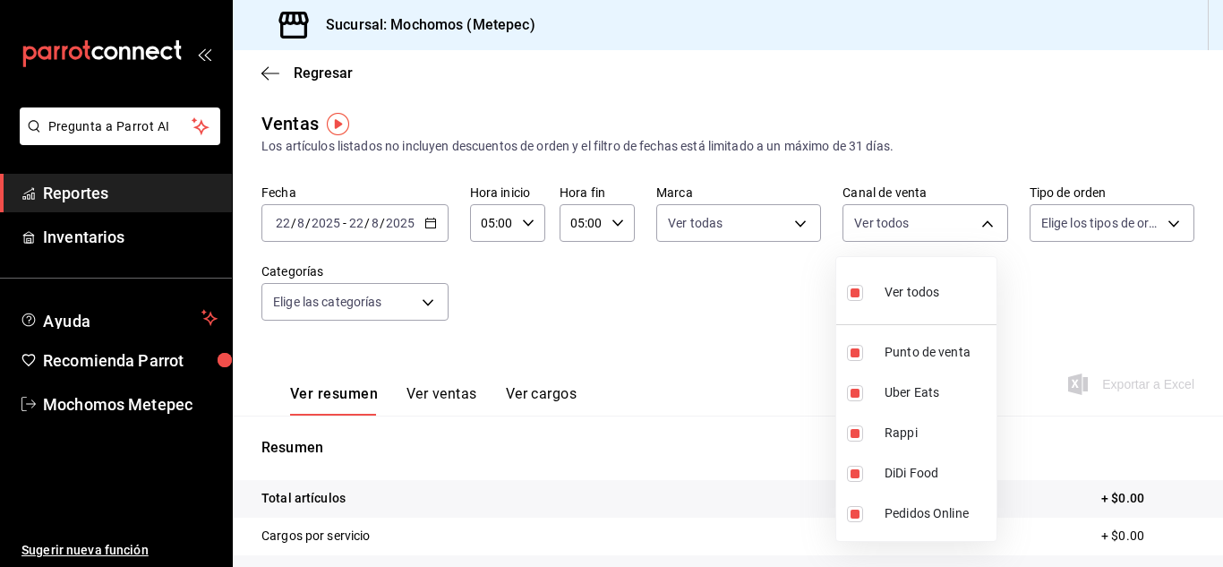
click at [939, 233] on body "Pregunta a Parrot AI Reportes Inventarios Ayuda Recomienda Parrot Mochomos Mete…" at bounding box center [611, 283] width 1223 height 567
click at [1128, 219] on div at bounding box center [611, 283] width 1223 height 567
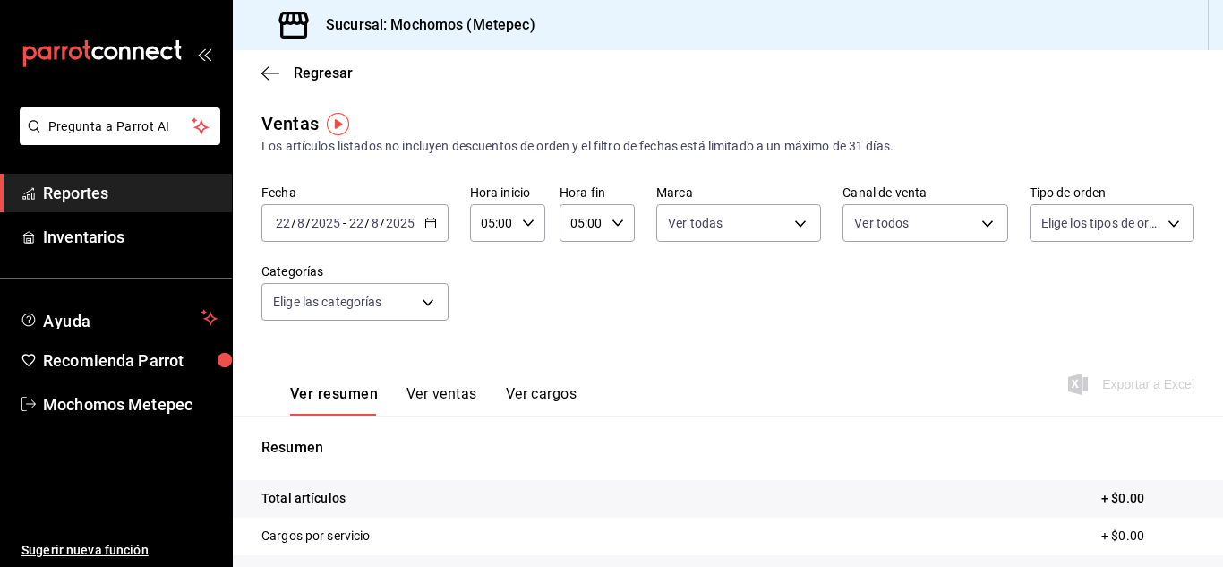
click at [1128, 219] on body "Pregunta a Parrot AI Reportes Inventarios Ayuda Recomienda Parrot Mochomos Mete…" at bounding box center [611, 283] width 1223 height 567
click at [1036, 299] on input "checkbox" at bounding box center [1039, 293] width 16 height 16
checkbox input "true"
type input "3a236ed8-2e24-47ca-8e59-ead494492482,da8509e8-5fca-4f62-958e-973104937870,EXTER…"
checkbox input "true"
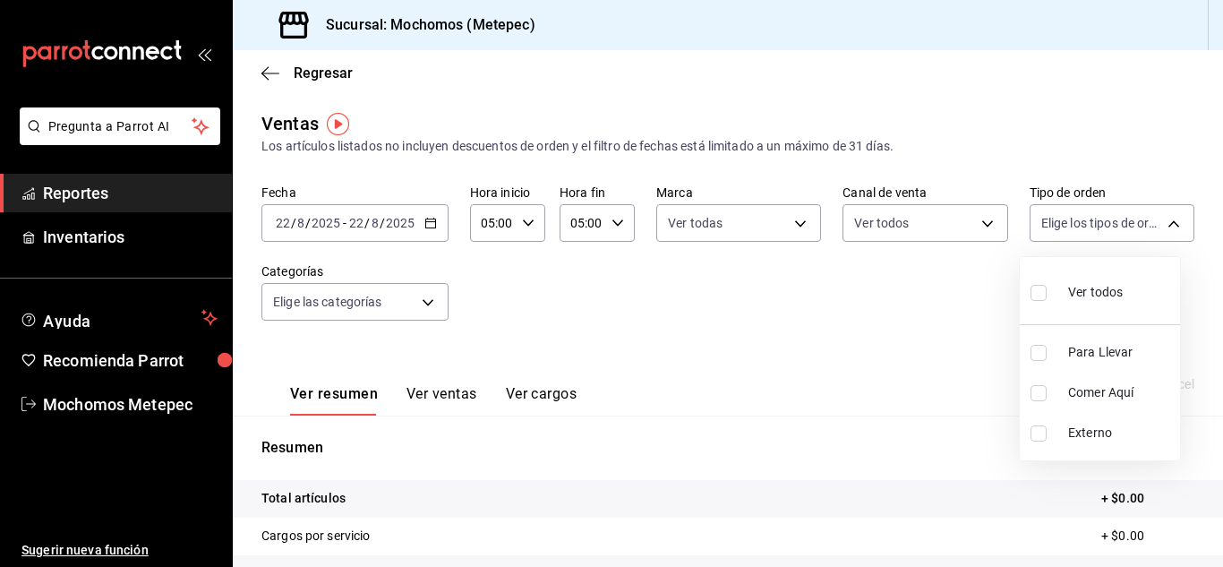
checkbox input "true"
click at [687, 326] on div at bounding box center [611, 283] width 1223 height 567
click at [431, 303] on body "Pregunta a Parrot AI Reportes Inventarios Ayuda Recomienda Parrot Mochomos Mete…" at bounding box center [611, 283] width 1223 height 567
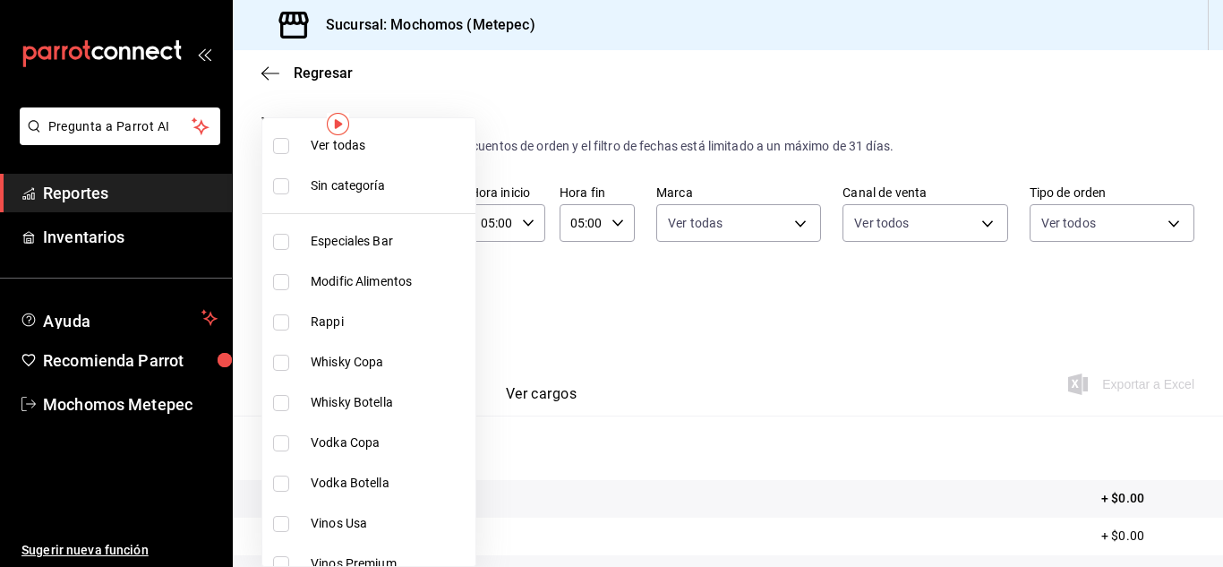
click at [279, 141] on input "checkbox" at bounding box center [281, 146] width 16 height 16
checkbox input "true"
type input "c9cbc288-c827-488d-81f5-370afefb1912,46081463-7037-4dd2-a9ab-e56ff6a8fa7c,bf958…"
checkbox input "true"
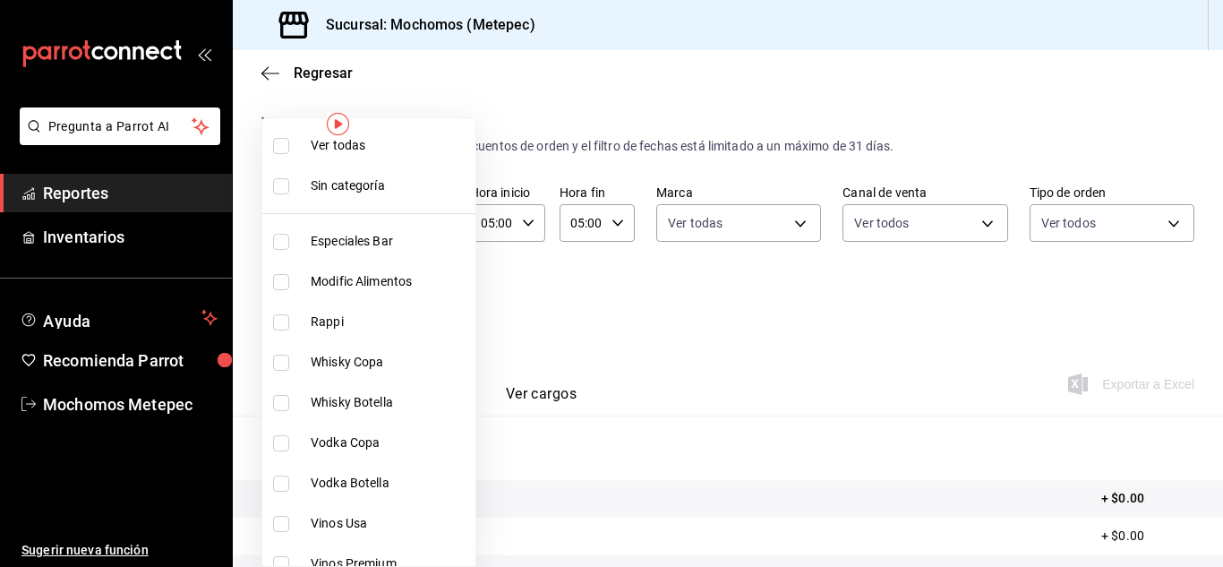
checkbox input "true"
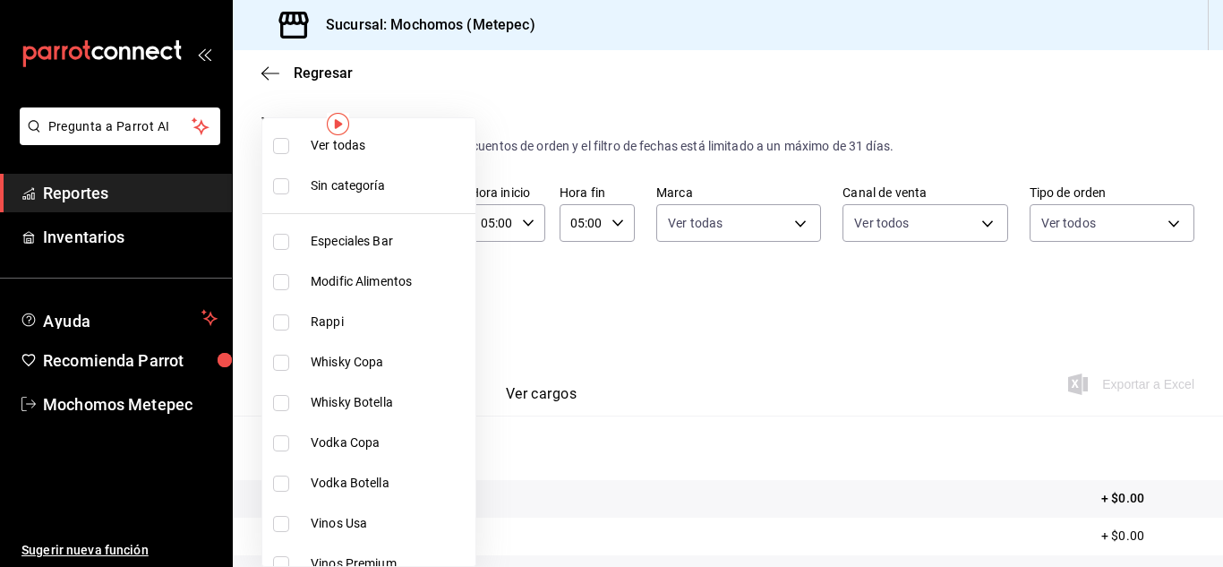
checkbox input "true"
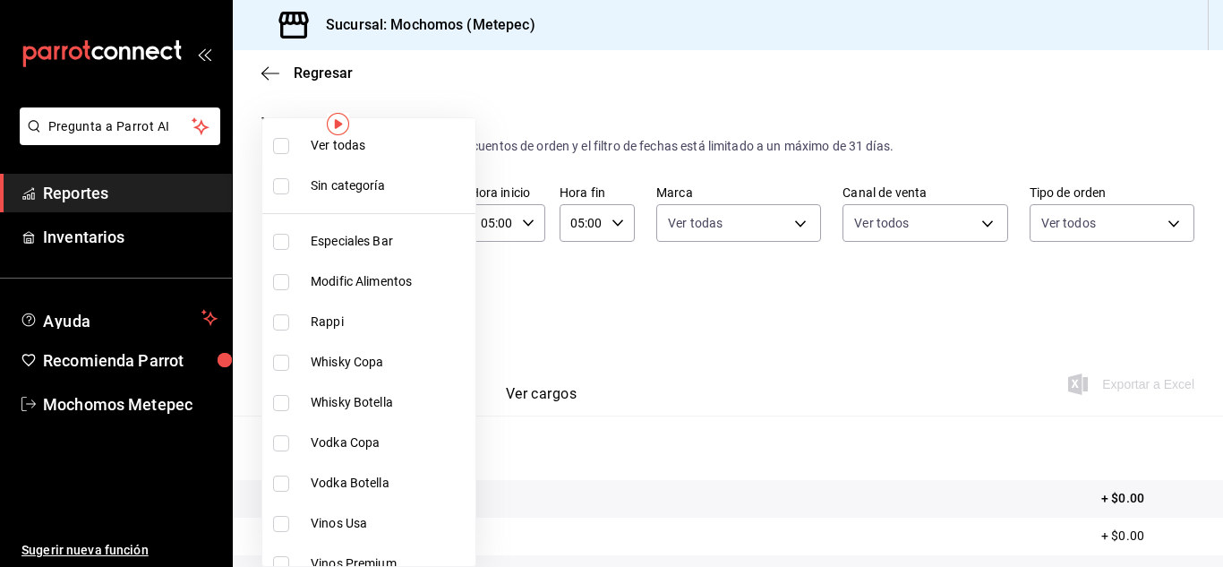
checkbox input "true"
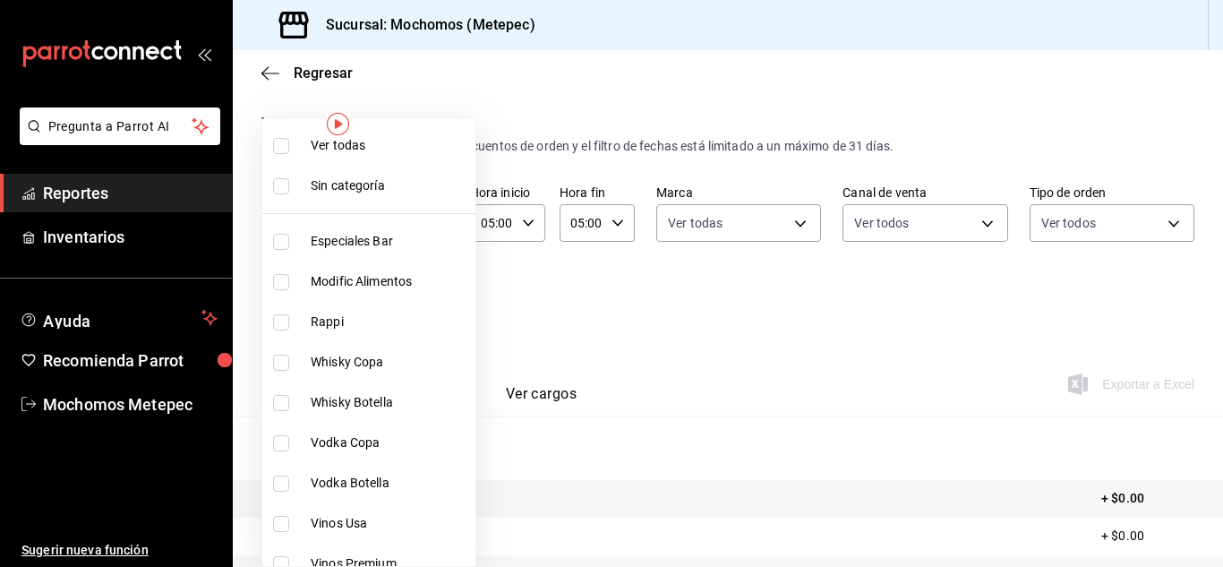
checkbox input "true"
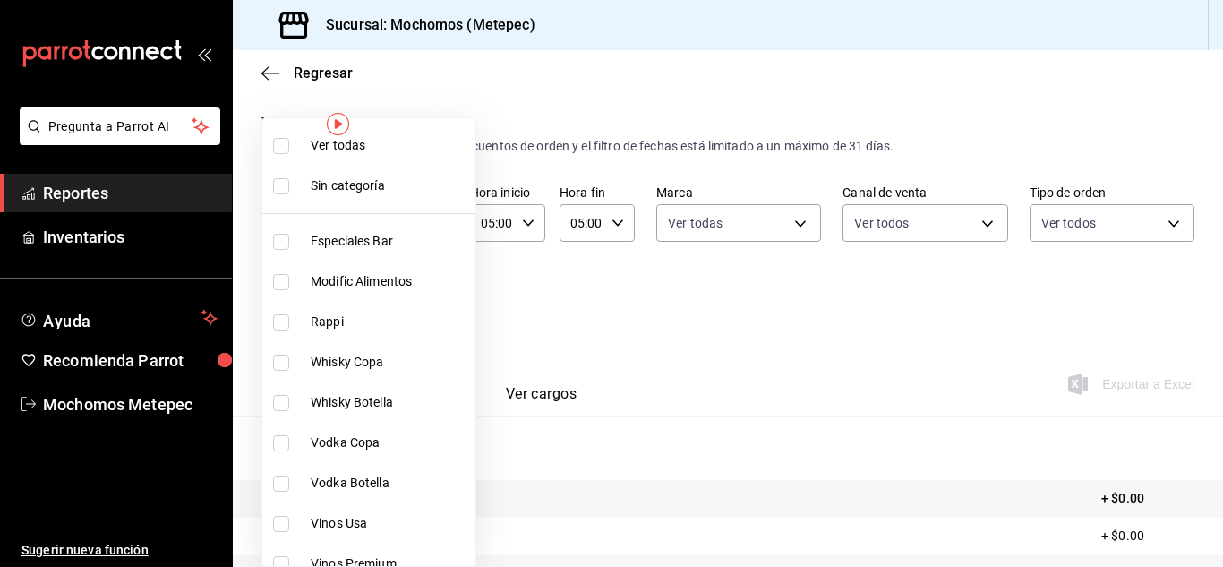
checkbox input "true"
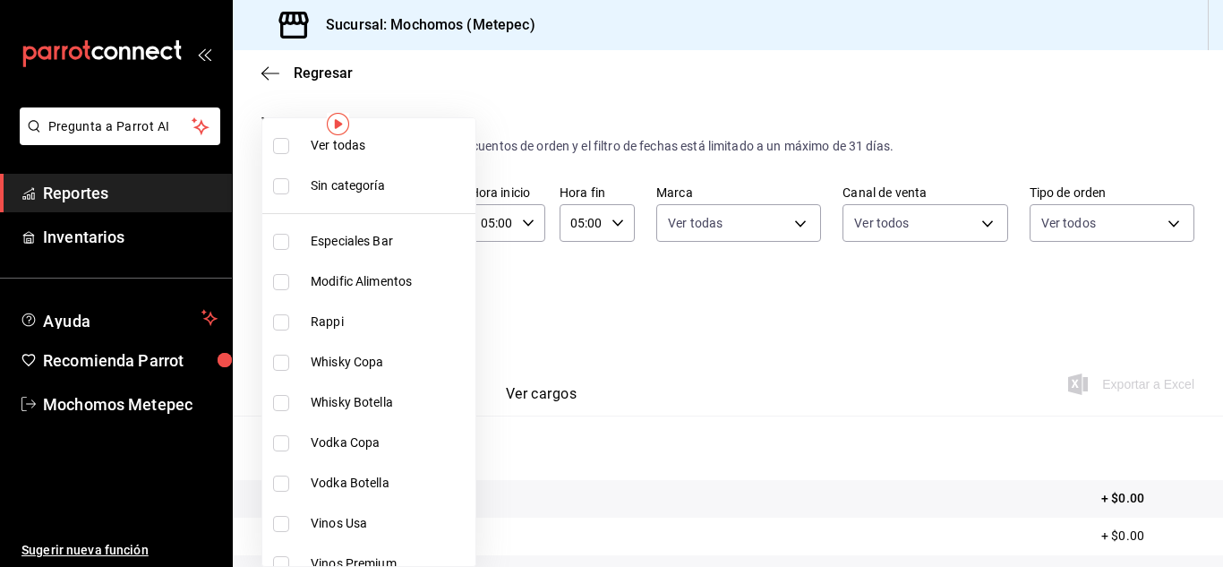
checkbox input "true"
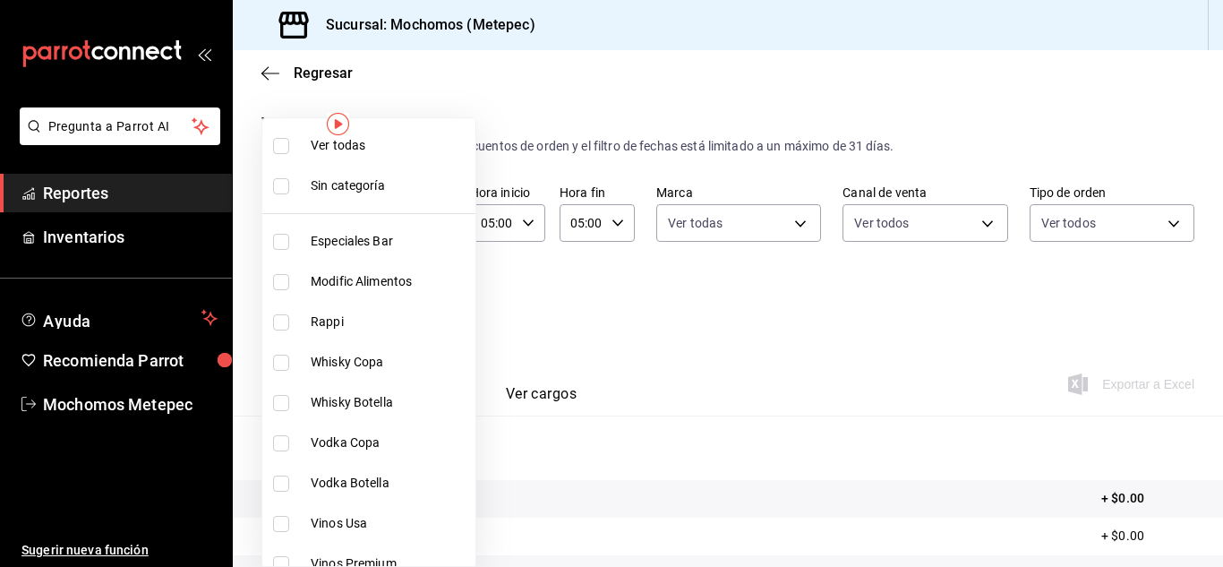
checkbox input "true"
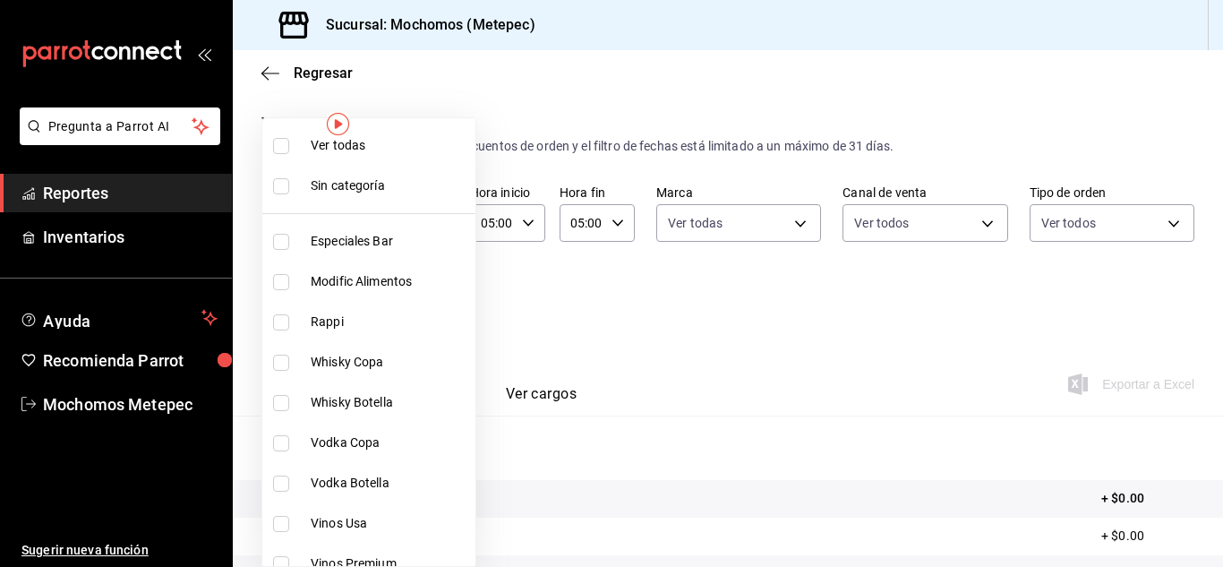
checkbox input "true"
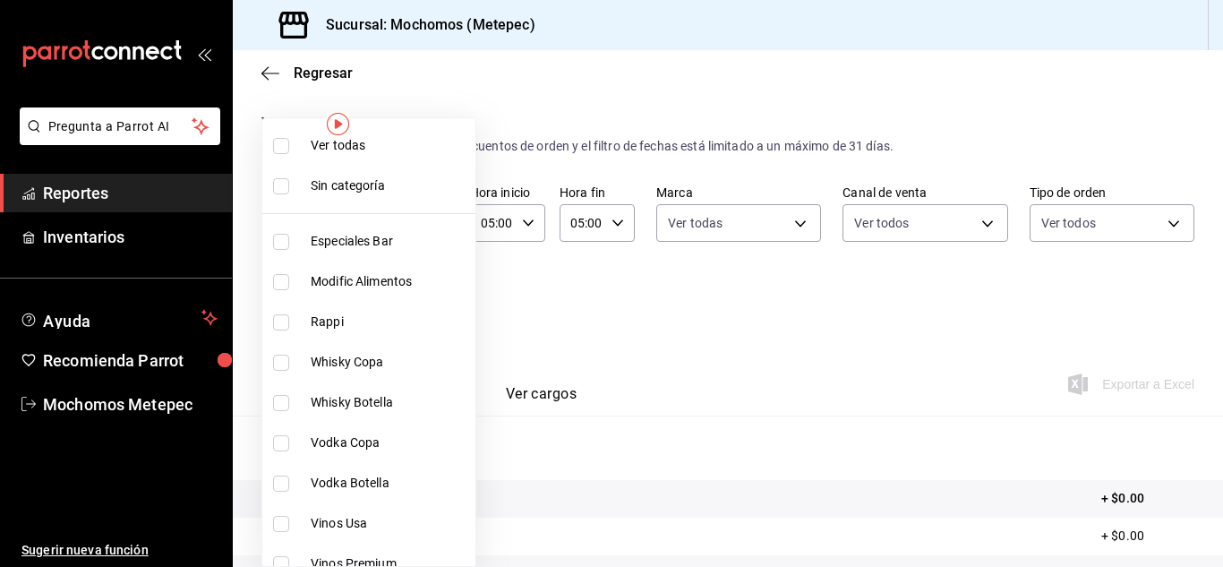
checkbox input "true"
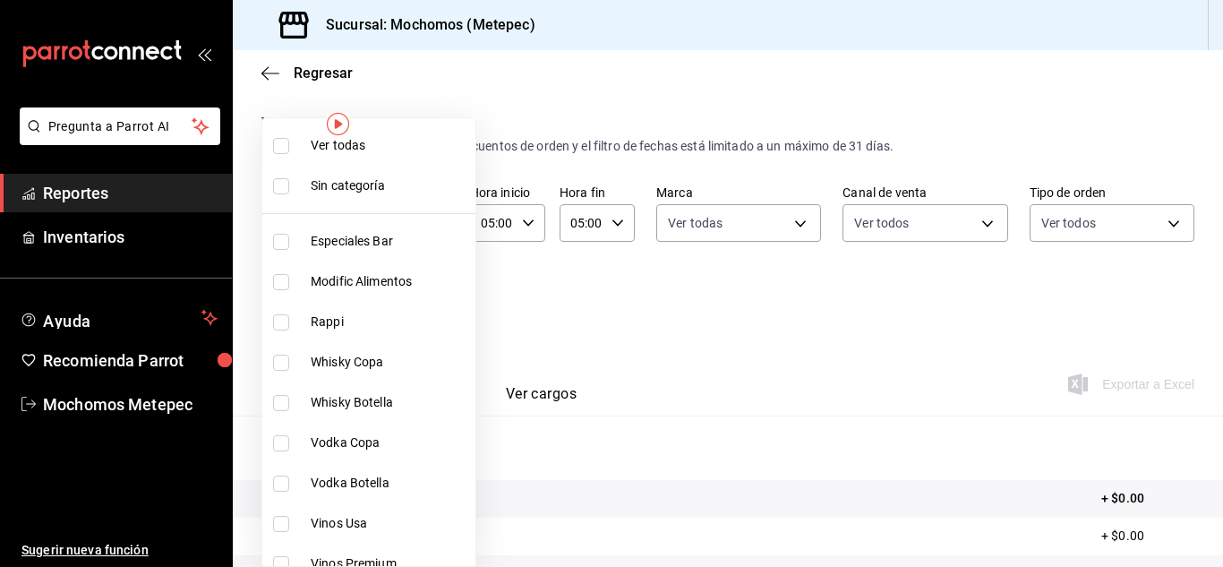
checkbox input "true"
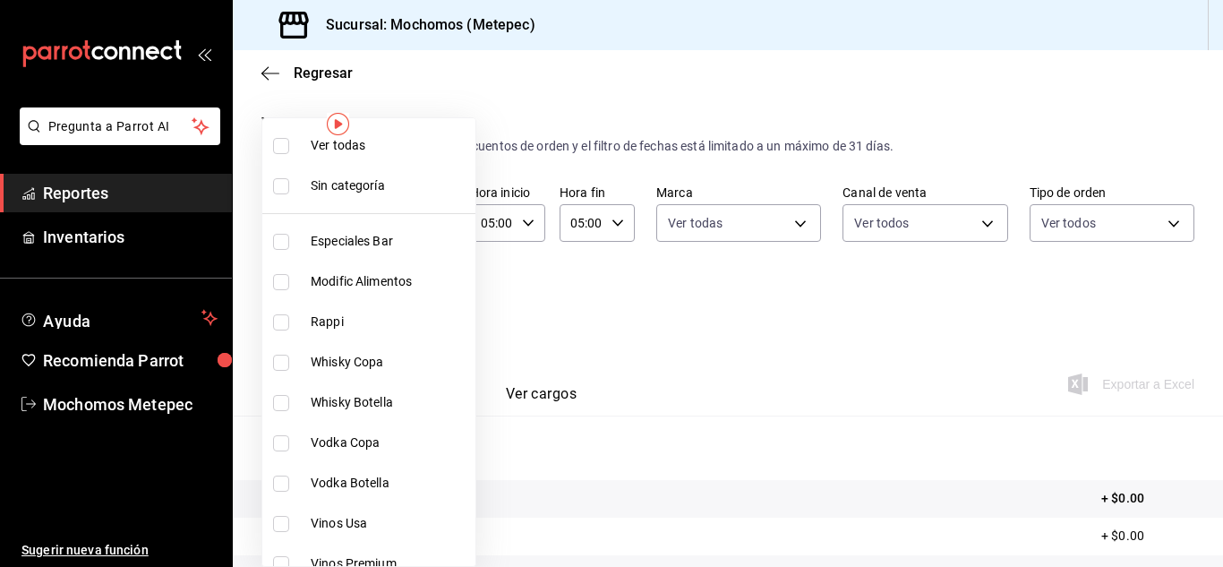
checkbox input "true"
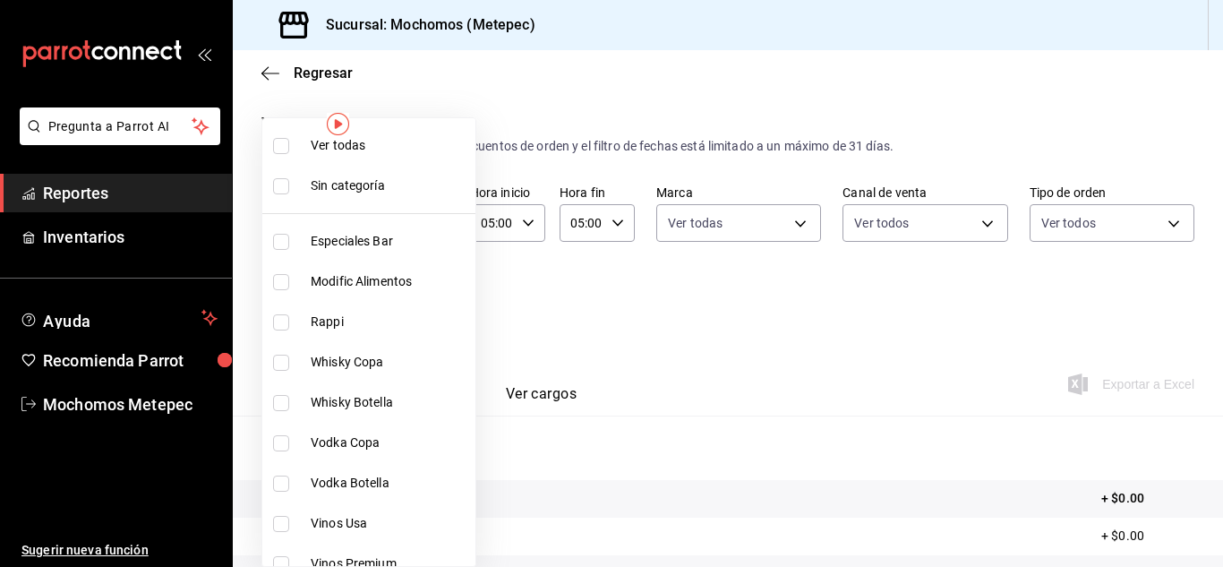
checkbox input "true"
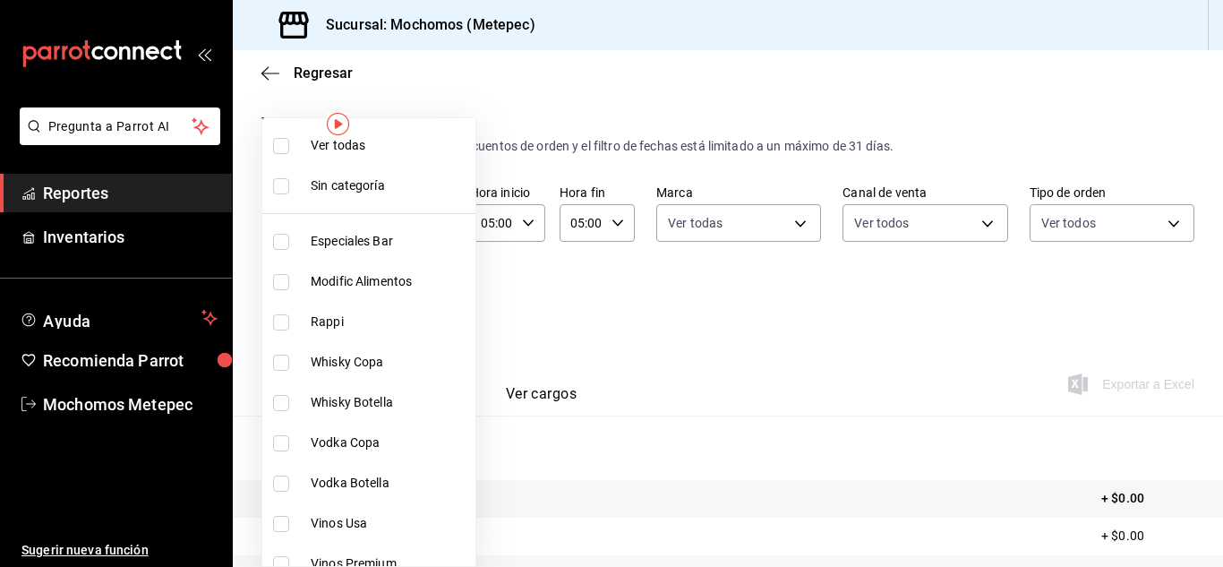
checkbox input "true"
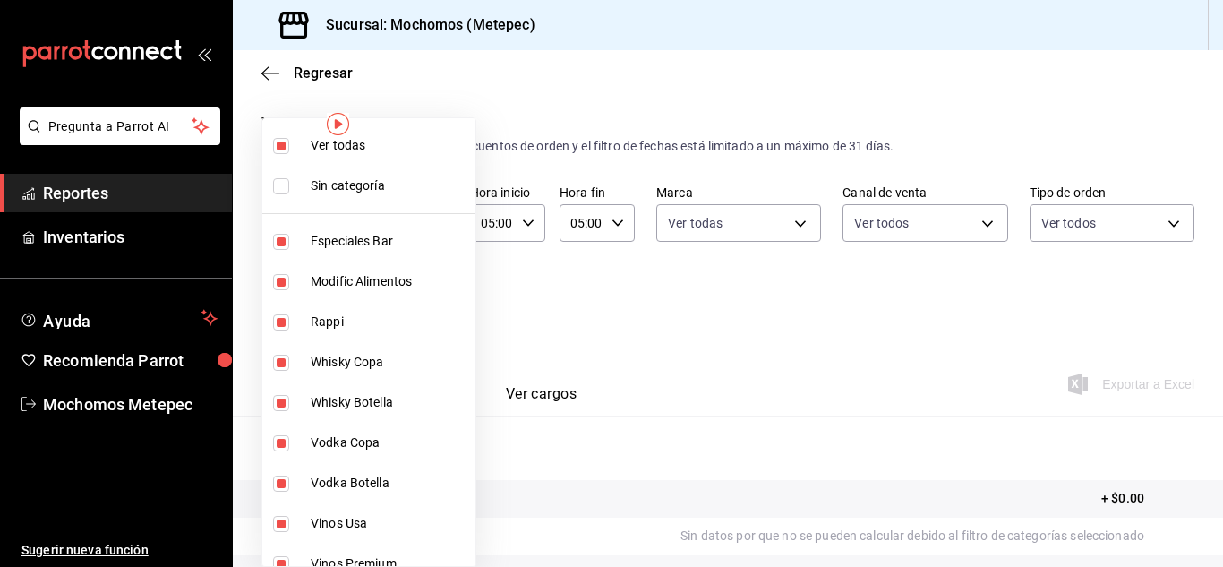
click at [713, 317] on div at bounding box center [611, 283] width 1223 height 567
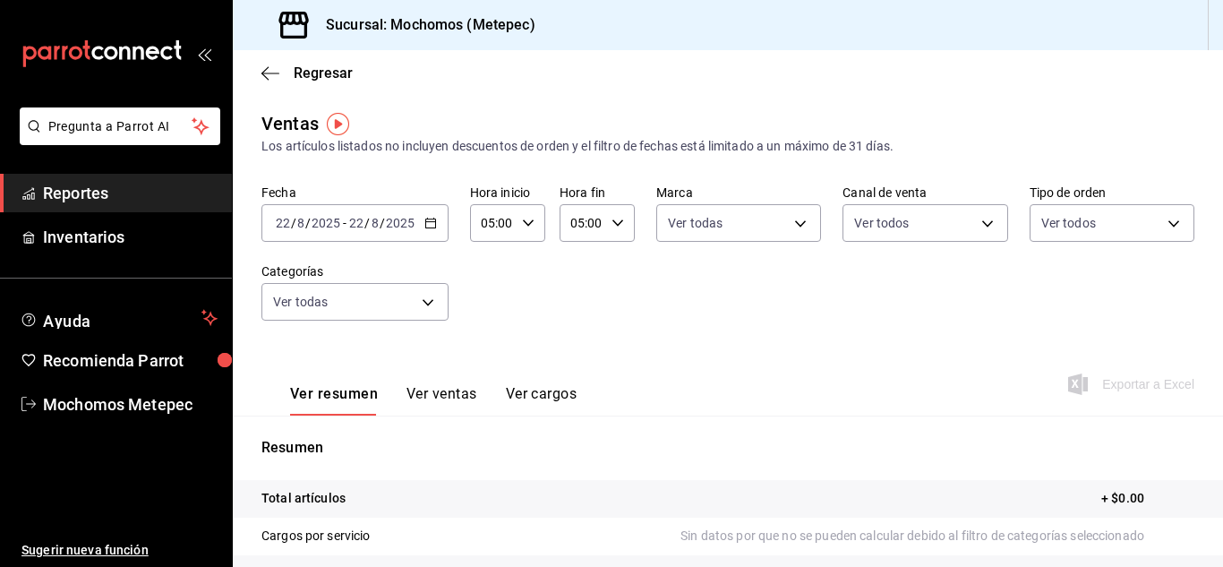
click at [612, 225] on icon "button" at bounding box center [618, 223] width 13 height 13
click at [578, 364] on span "23" at bounding box center [575, 369] width 8 height 14
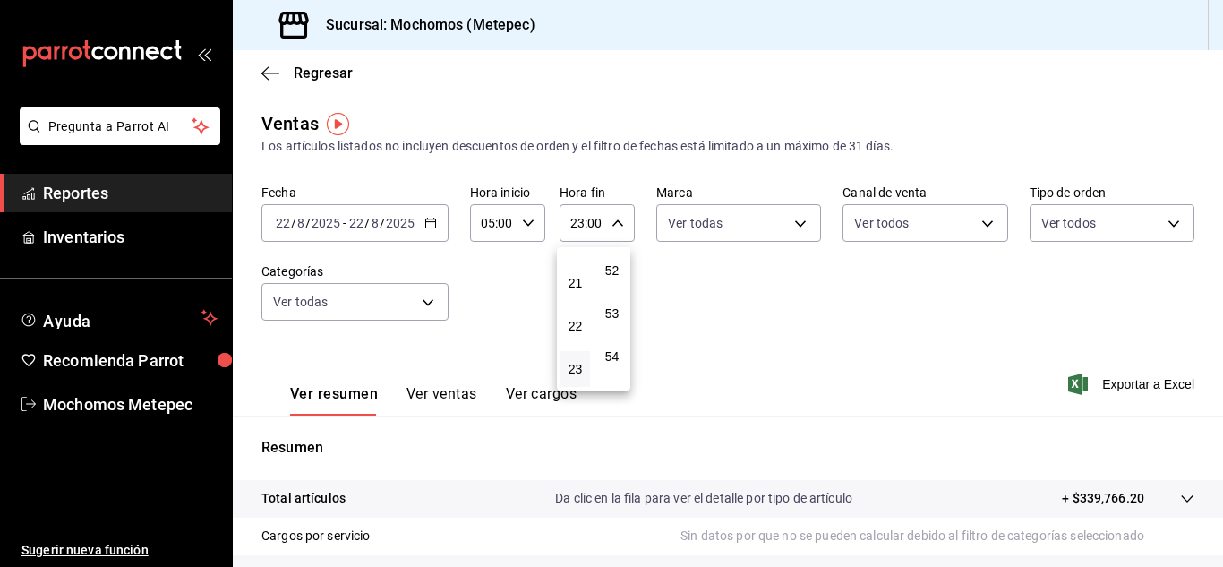
scroll to position [2436, 0]
click at [613, 373] on span "59" at bounding box center [612, 369] width 8 height 14
type input "23:59"
click at [802, 372] on div at bounding box center [611, 283] width 1223 height 567
click at [1129, 385] on span "Exportar a Excel" at bounding box center [1133, 383] width 123 height 21
